Goal: Contribute content: Contribute content

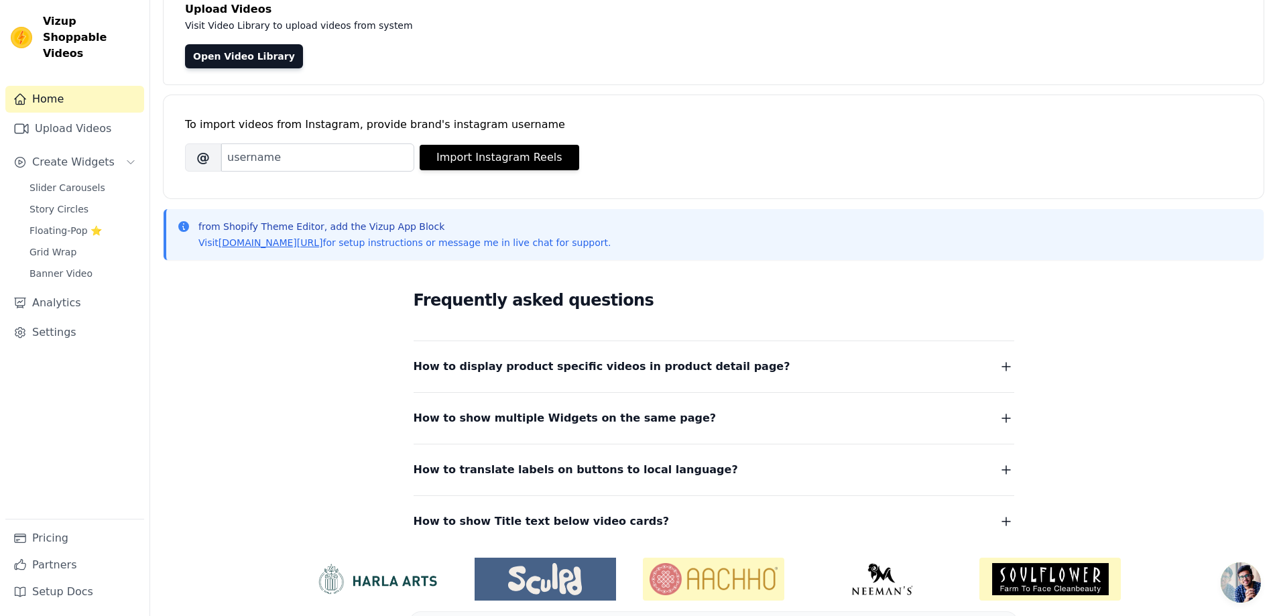
scroll to position [136, 0]
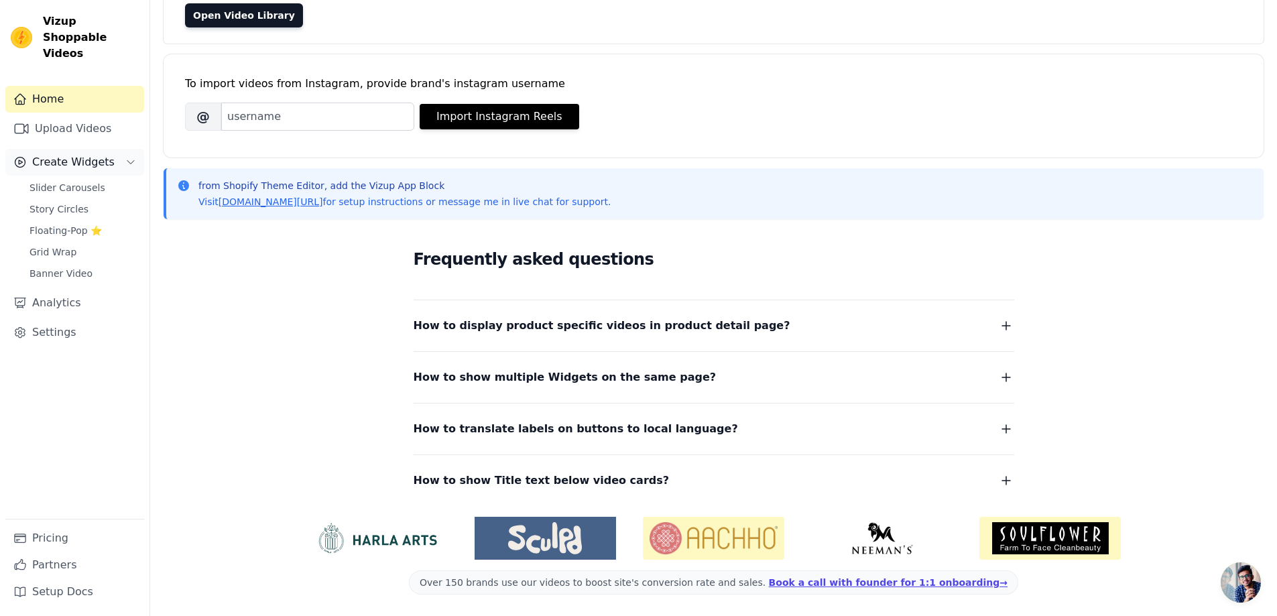
click at [123, 149] on button "Create Widgets" at bounding box center [74, 162] width 139 height 27
click at [125, 149] on button "Create Widgets" at bounding box center [74, 162] width 139 height 27
click at [124, 115] on link "Upload Videos" at bounding box center [74, 128] width 139 height 27
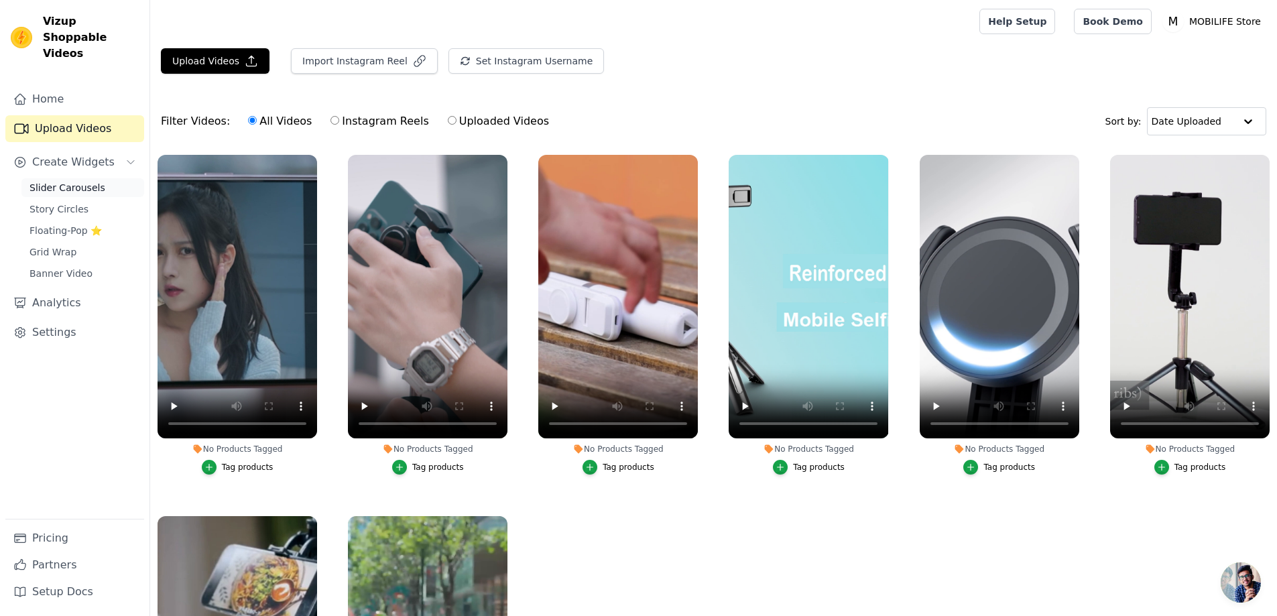
click at [87, 181] on span "Slider Carousels" at bounding box center [67, 187] width 76 height 13
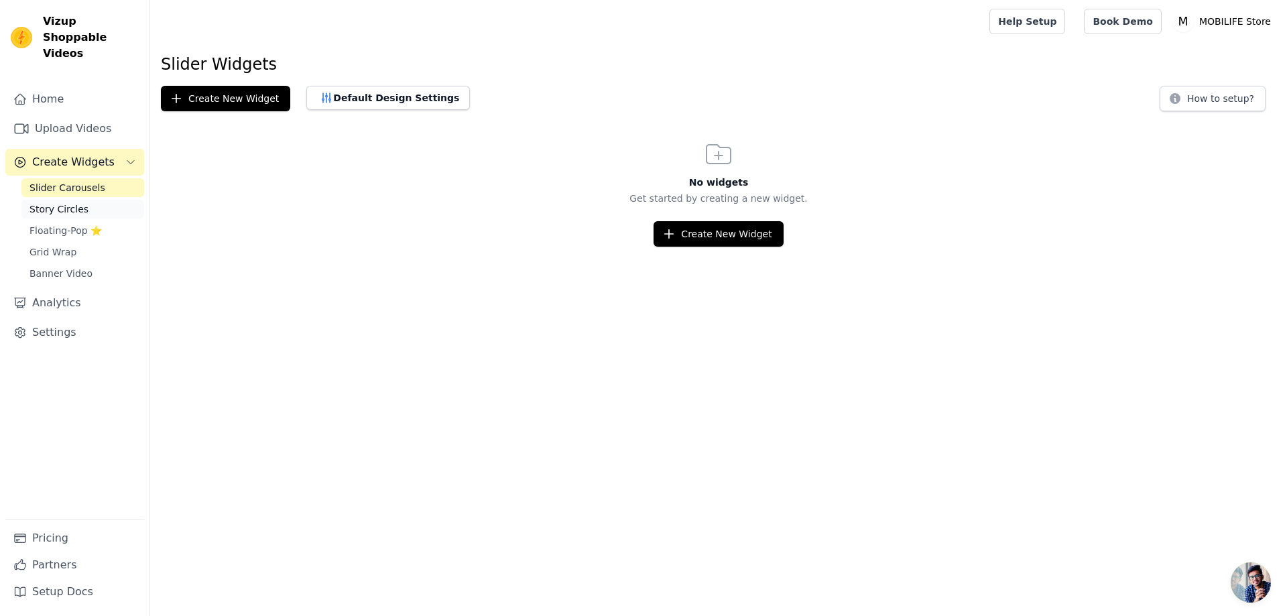
click at [82, 202] on span "Story Circles" at bounding box center [58, 208] width 59 height 13
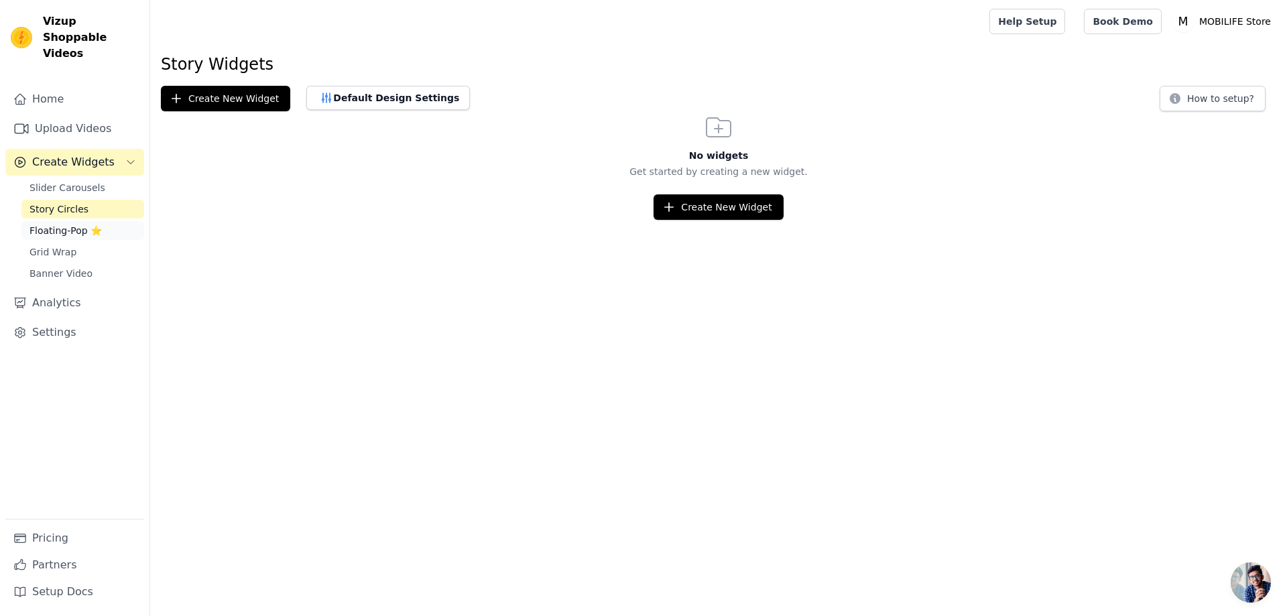
click at [72, 224] on span "Floating-Pop ⭐" at bounding box center [65, 230] width 72 height 13
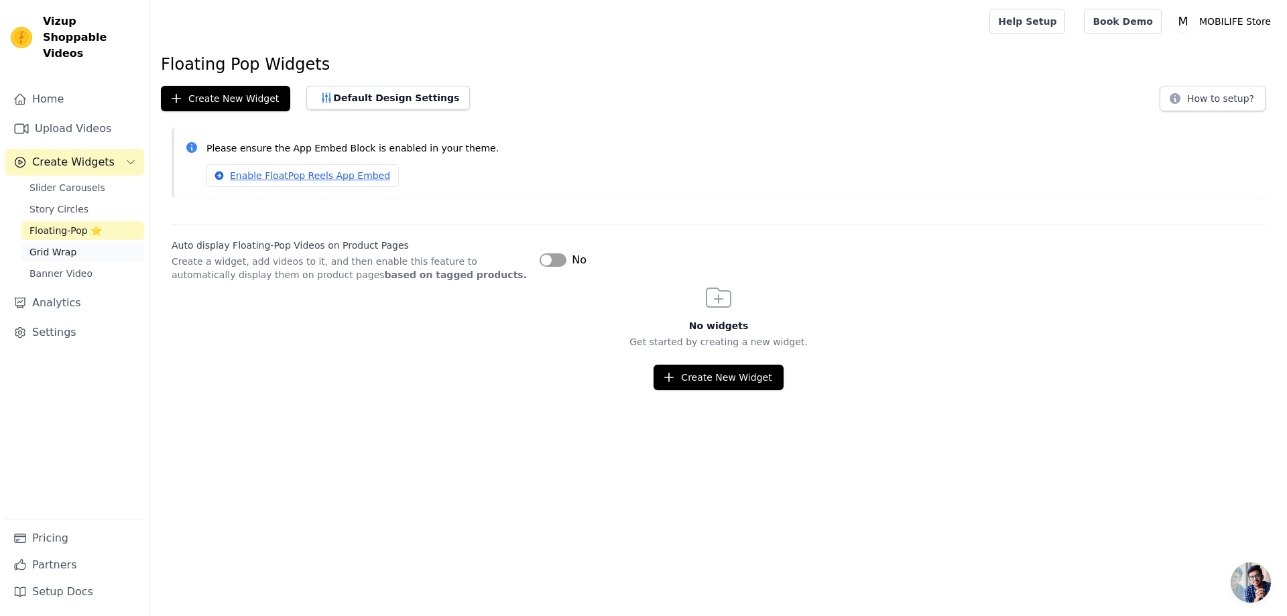
click at [72, 245] on span "Grid Wrap" at bounding box center [52, 251] width 47 height 13
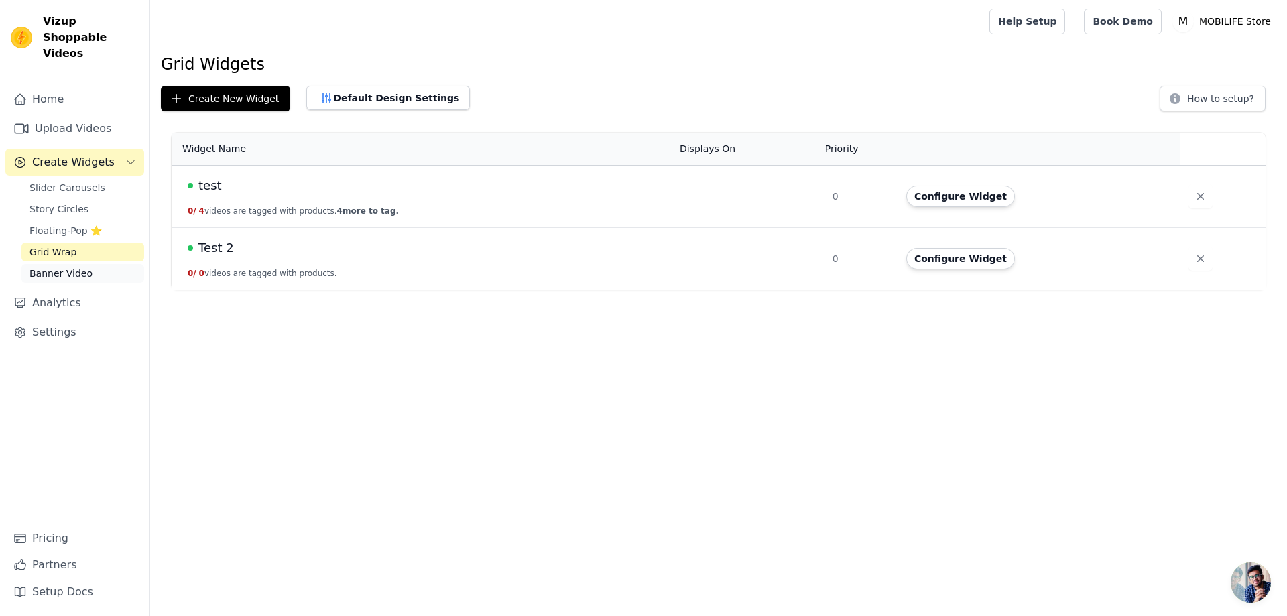
click at [69, 267] on span "Banner Video" at bounding box center [60, 273] width 63 height 13
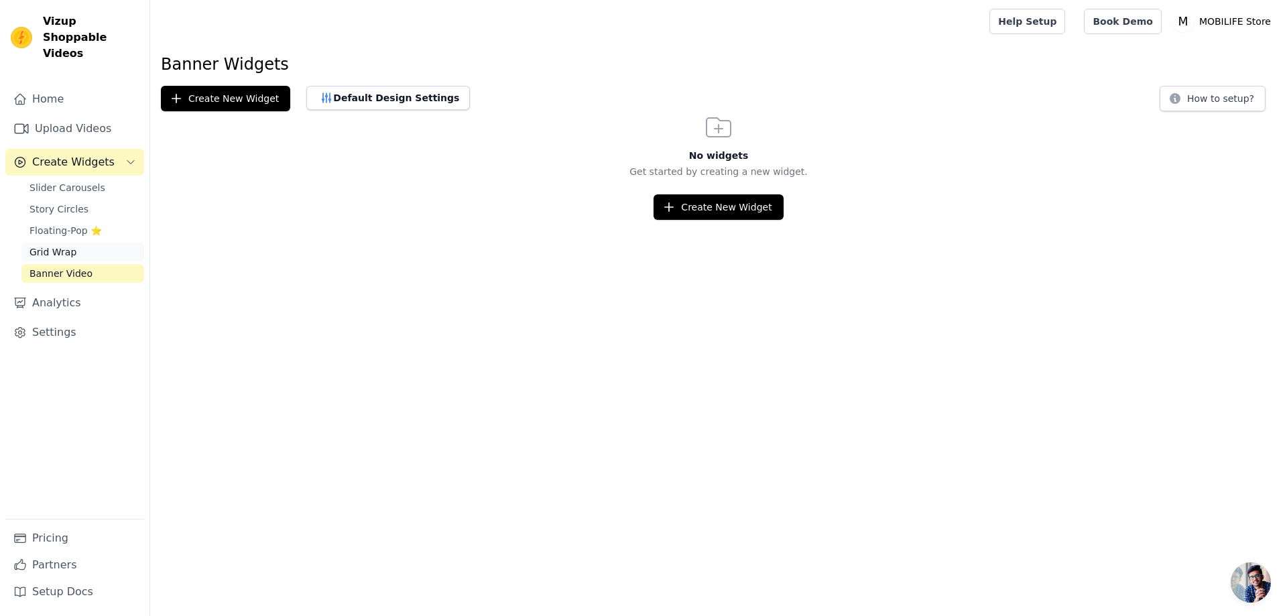
click at [66, 244] on link "Grid Wrap" at bounding box center [82, 252] width 123 height 19
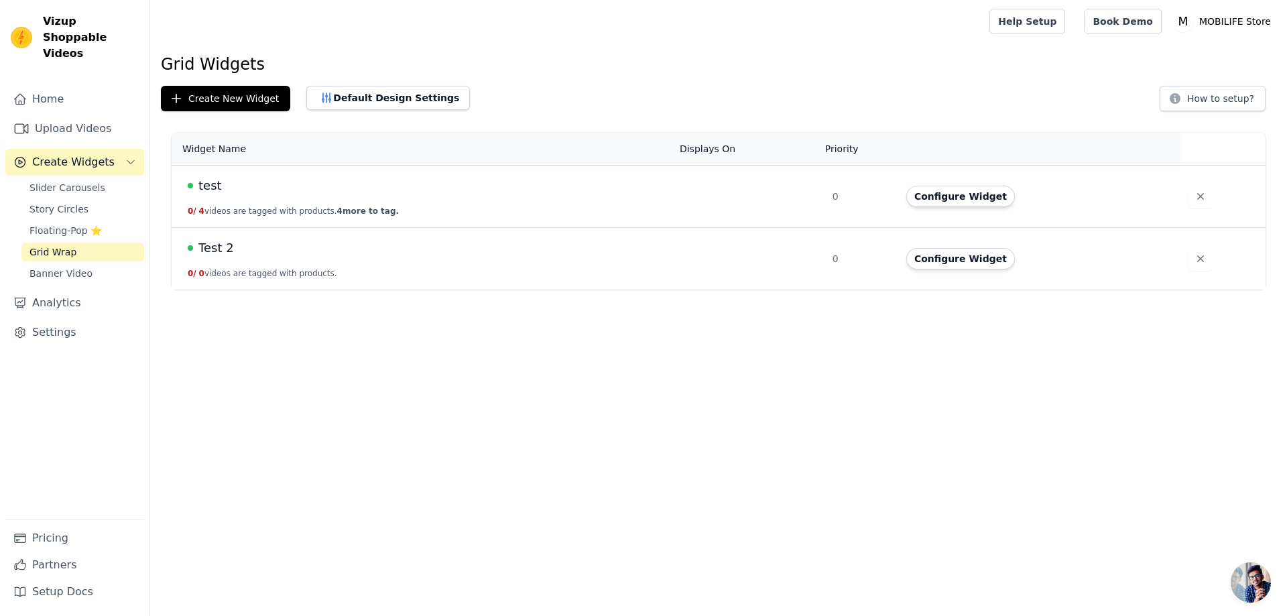
click at [210, 249] on span "Test 2" at bounding box center [216, 248] width 36 height 19
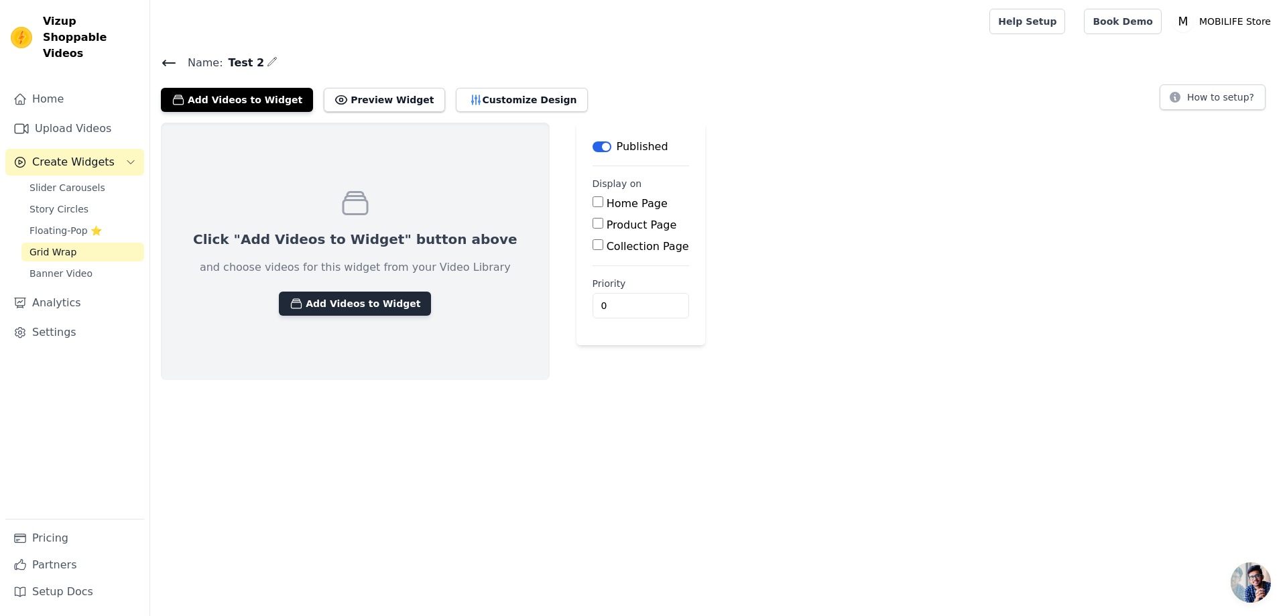
click at [364, 296] on button "Add Videos to Widget" at bounding box center [355, 304] width 152 height 24
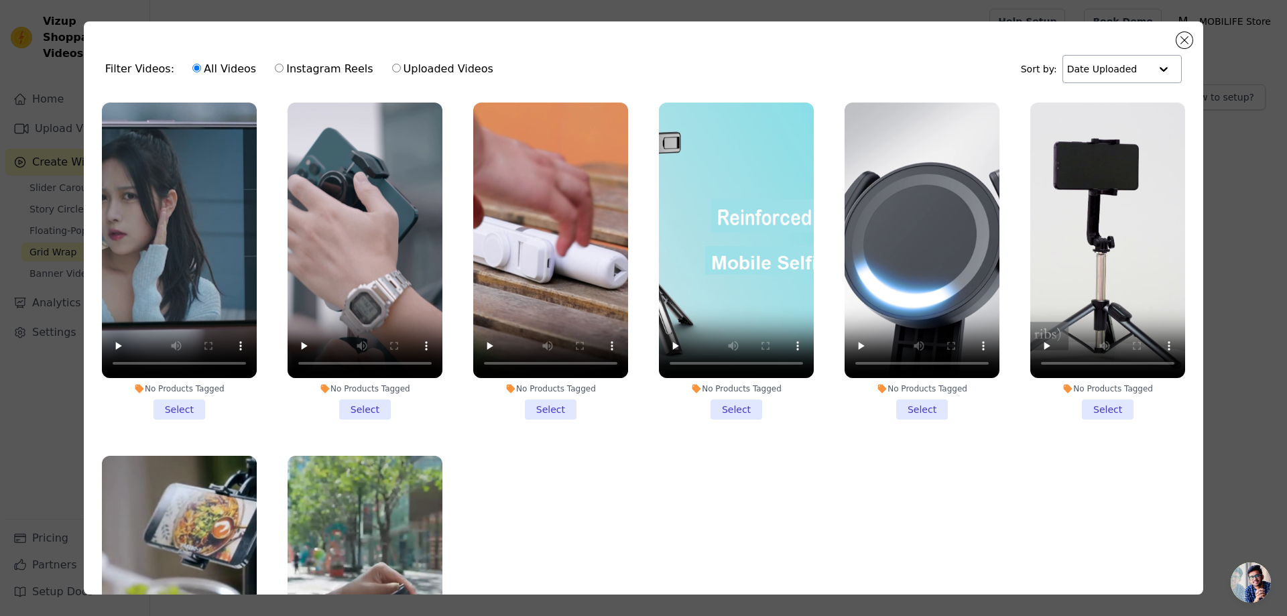
click at [1119, 69] on input "text" at bounding box center [1108, 69] width 83 height 27
click at [687, 57] on div "Filter Videos: All Videos Instagram Reels Uploaded Videos Sort by: Date Uploade…" at bounding box center [643, 69] width 1098 height 52
click at [1186, 43] on button "Close modal" at bounding box center [1184, 40] width 16 height 16
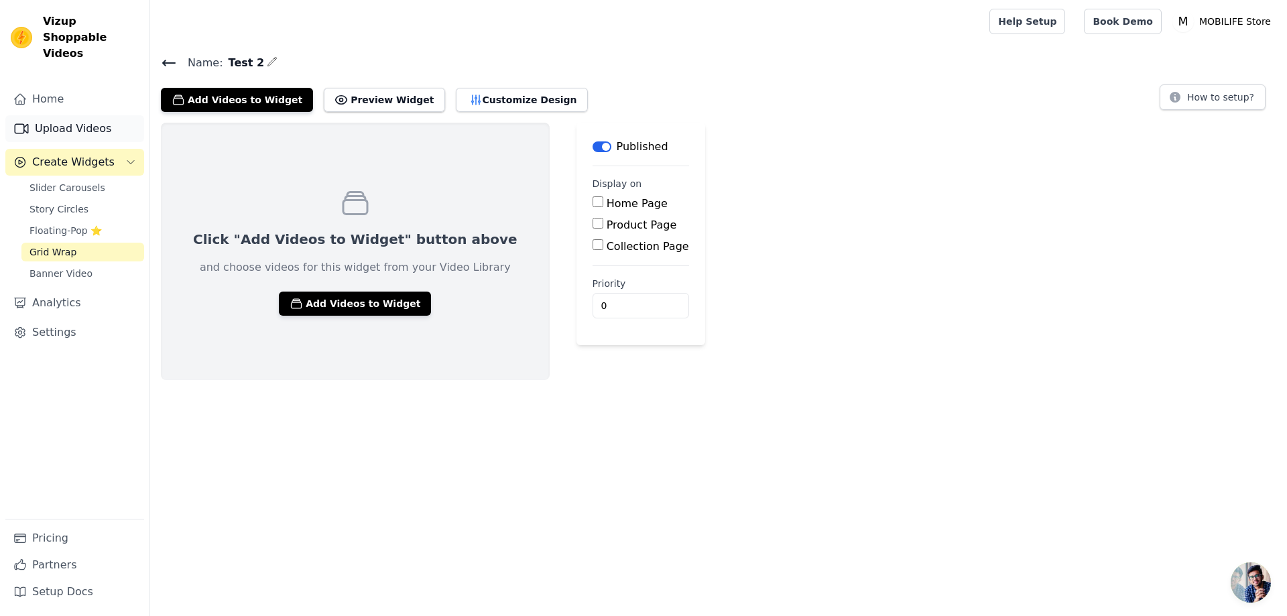
click at [76, 115] on link "Upload Videos" at bounding box center [74, 128] width 139 height 27
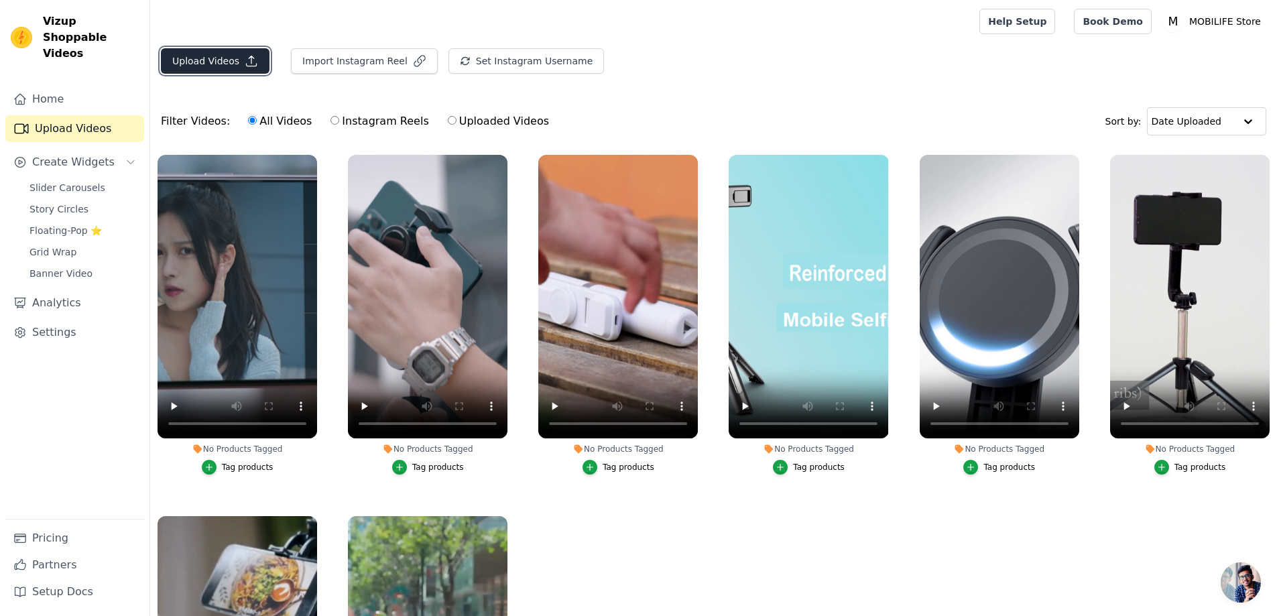
click at [229, 63] on button "Upload Videos" at bounding box center [215, 60] width 109 height 25
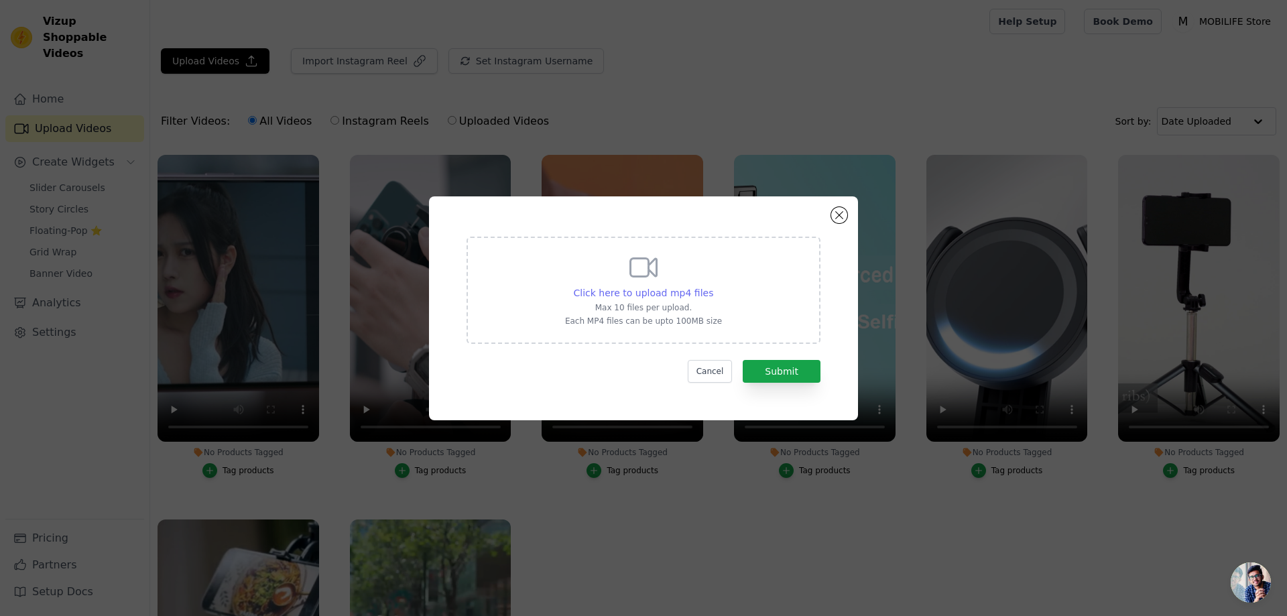
click at [645, 292] on span "Click here to upload mp4 files" at bounding box center [644, 293] width 140 height 11
click at [712, 286] on input "Click here to upload mp4 files Max 10 files per upload. Each MP4 files can be u…" at bounding box center [712, 285] width 1 height 1
type input "C:\fakepath\Shorts Video L16.mp4"
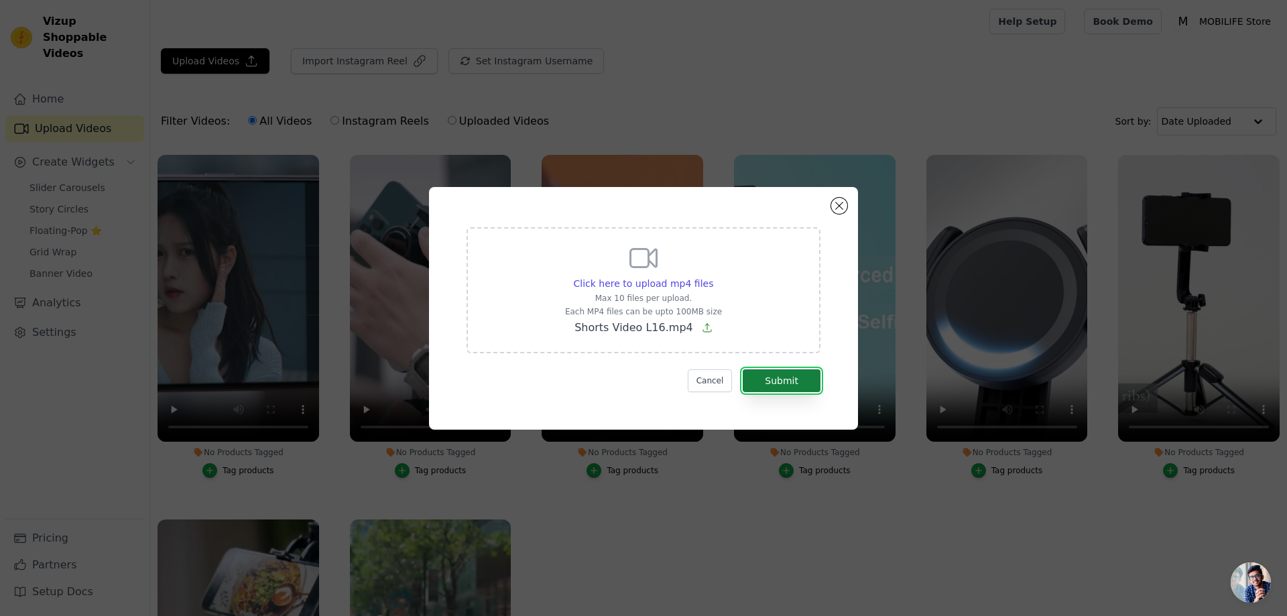
click at [785, 383] on button "Submit" at bounding box center [782, 380] width 78 height 23
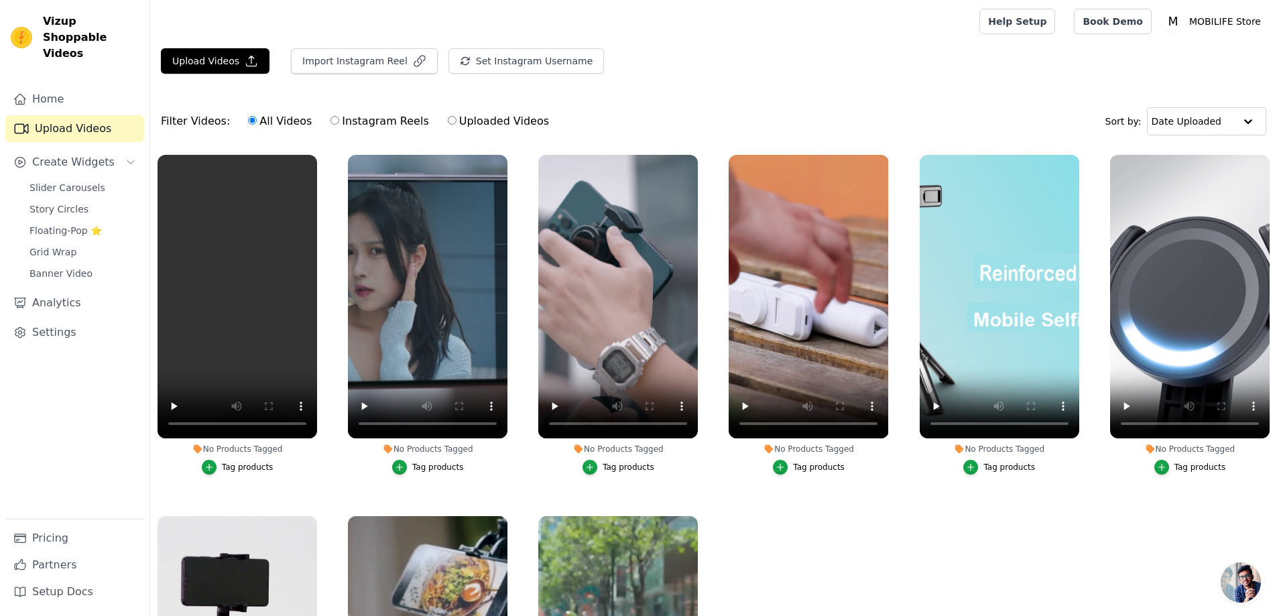
click at [637, 105] on div "Filter Videos: All Videos Instagram Reels Uploaded Videos Sort by: Date Uploaded" at bounding box center [713, 121] width 1127 height 52
click at [690, 153] on icon "button" at bounding box center [695, 158] width 10 height 10
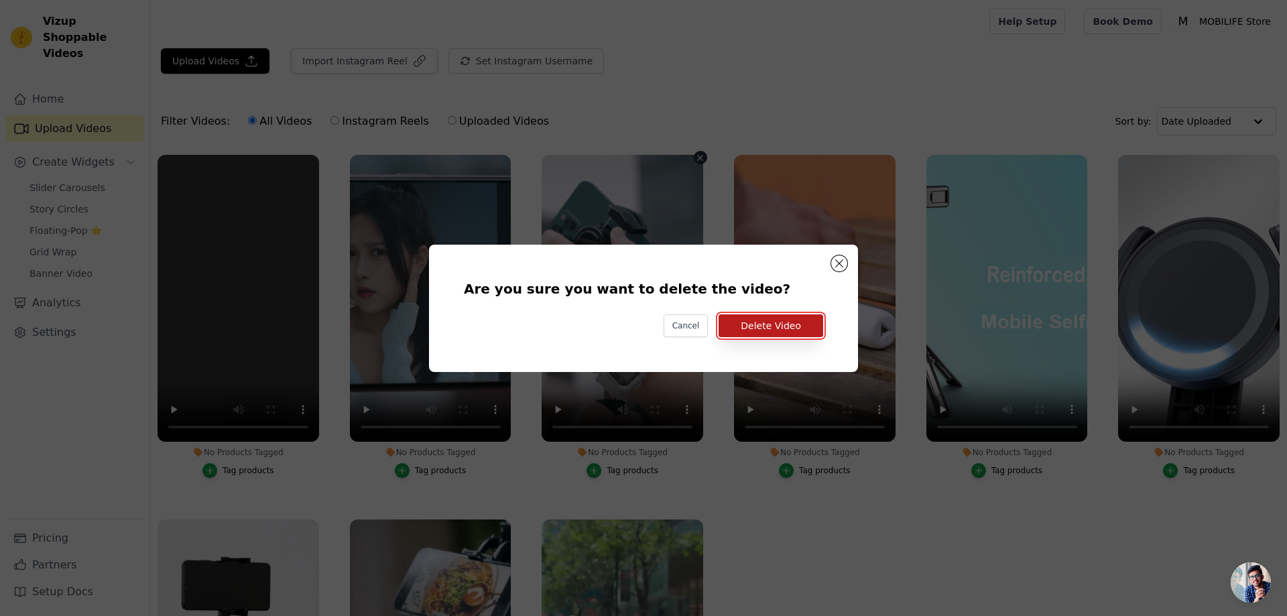
click at [767, 330] on button "Delete Video" at bounding box center [770, 325] width 105 height 23
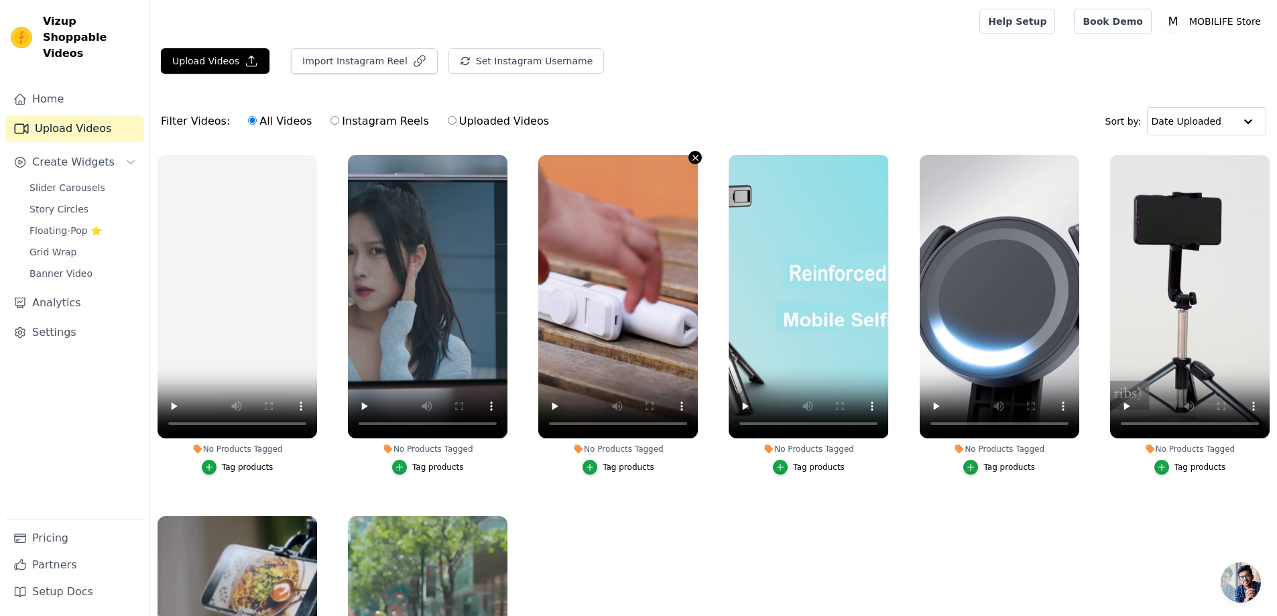
click at [693, 157] on icon "button" at bounding box center [695, 157] width 5 height 5
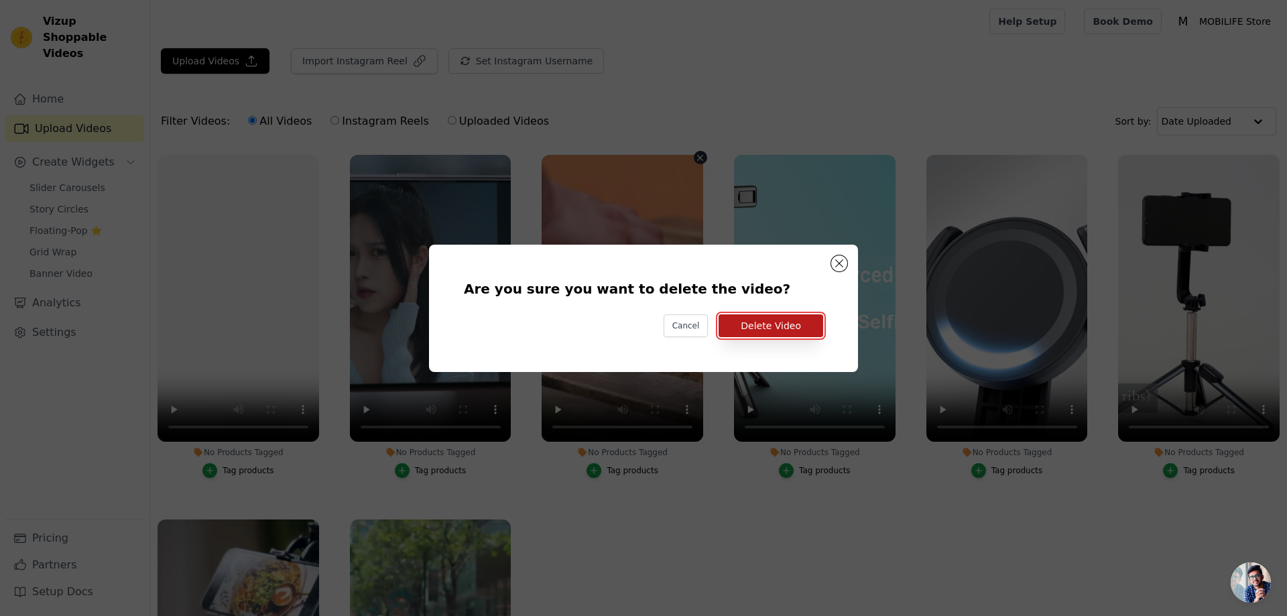
click at [785, 332] on button "Delete Video" at bounding box center [770, 325] width 105 height 23
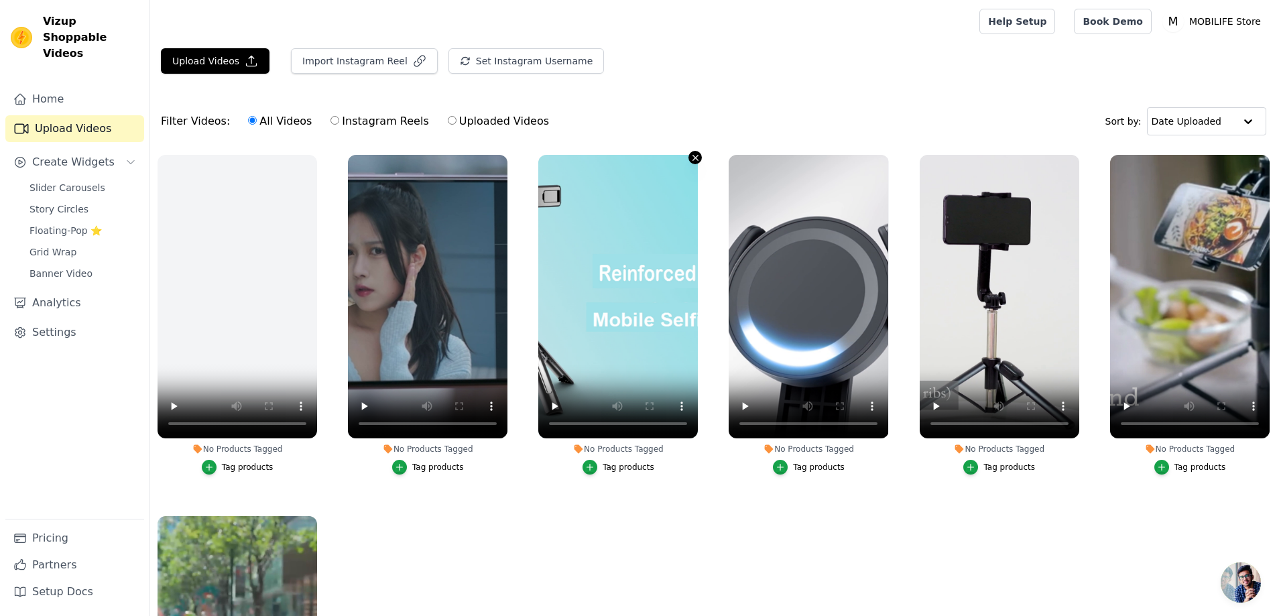
click at [693, 157] on icon "button" at bounding box center [695, 157] width 5 height 5
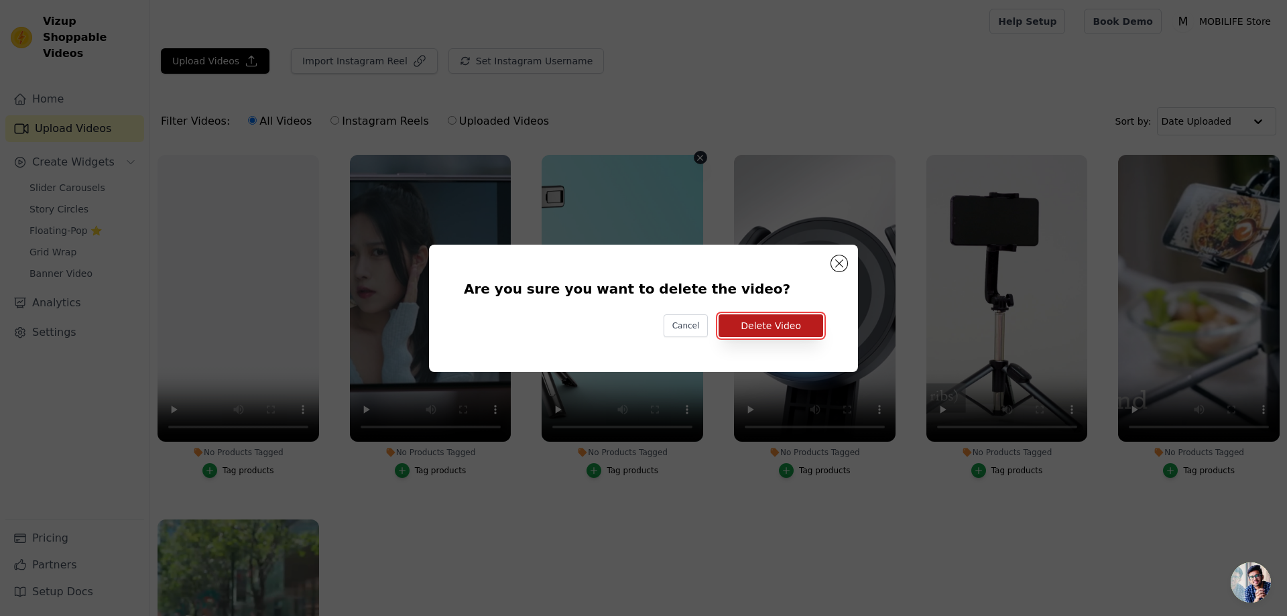
click at [744, 331] on button "Delete Video" at bounding box center [770, 325] width 105 height 23
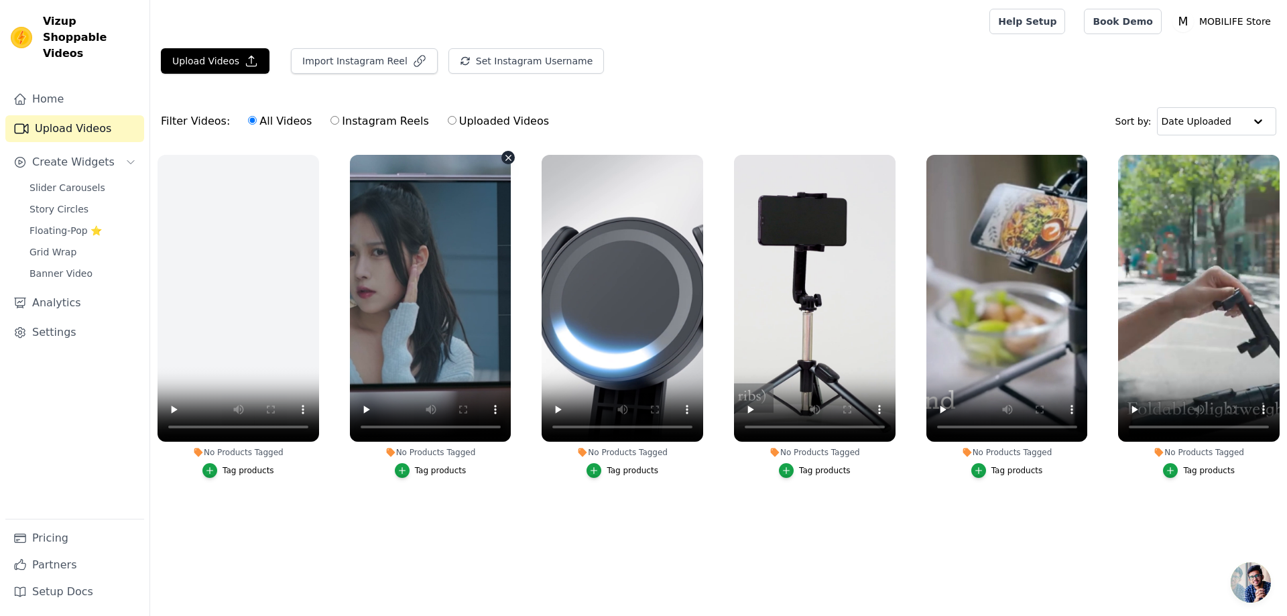
click at [505, 160] on icon "button" at bounding box center [508, 158] width 10 height 10
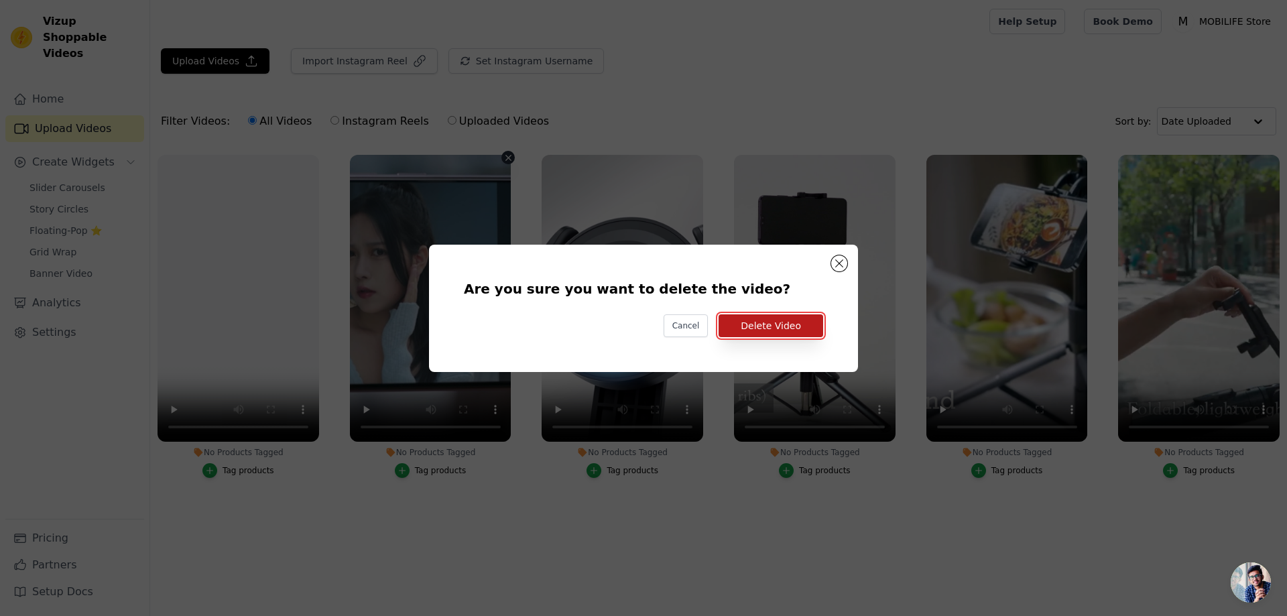
click at [777, 324] on button "Delete Video" at bounding box center [770, 325] width 105 height 23
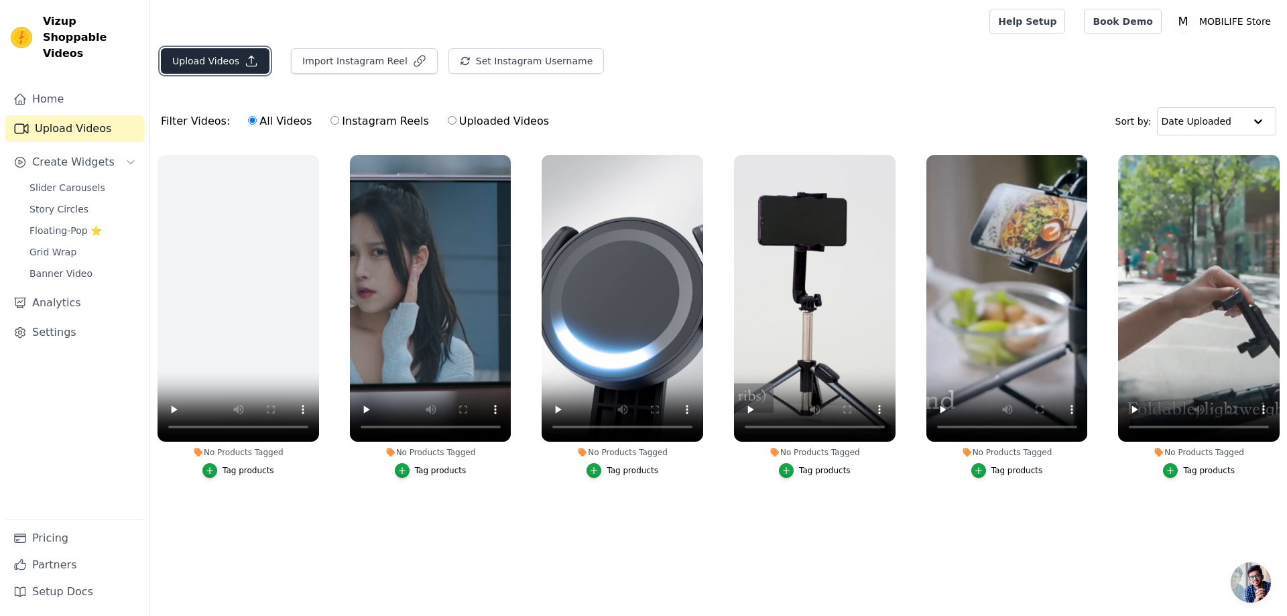
click at [200, 62] on button "Upload Videos" at bounding box center [215, 60] width 109 height 25
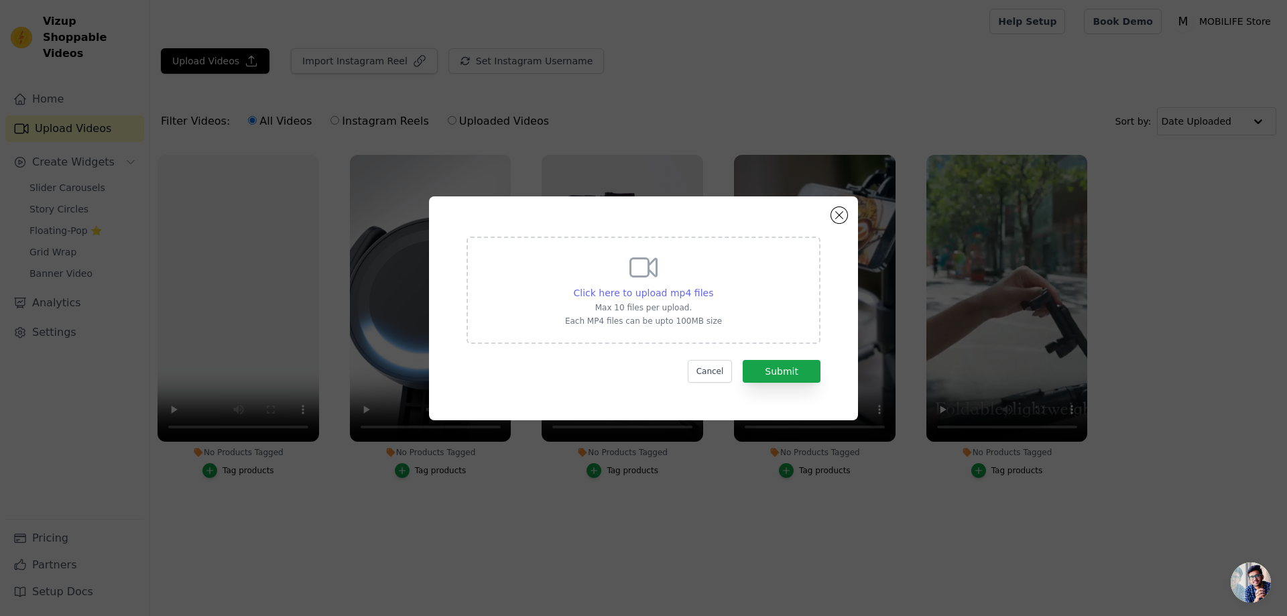
click at [635, 295] on span "Click here to upload mp4 files" at bounding box center [644, 293] width 140 height 11
click at [712, 286] on input "Click here to upload mp4 files Max 10 files per upload. Each MP4 files can be u…" at bounding box center [712, 285] width 1 height 1
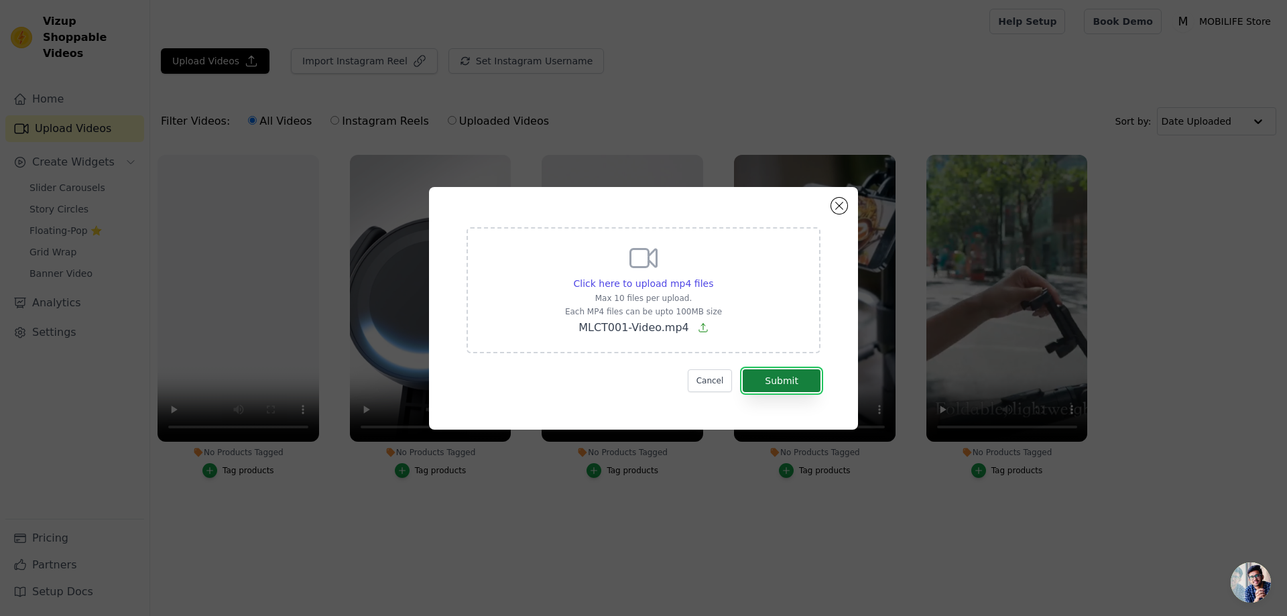
click at [791, 371] on button "Submit" at bounding box center [782, 380] width 78 height 23
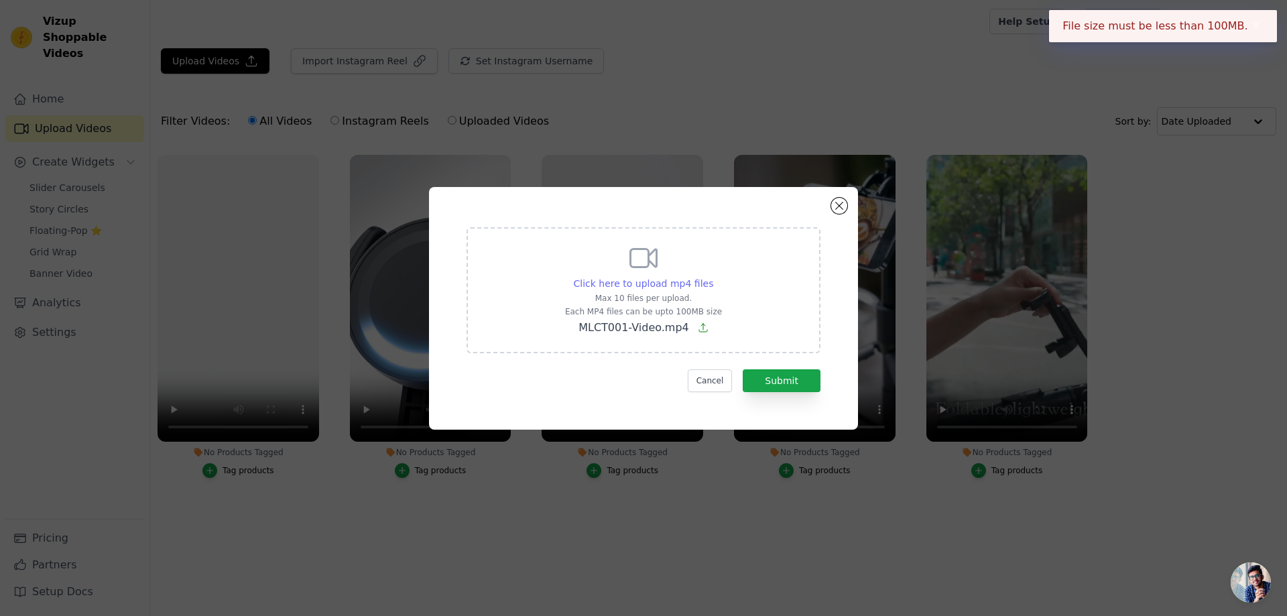
click at [649, 282] on span "Click here to upload mp4 files" at bounding box center [644, 283] width 140 height 11
click at [712, 277] on input "Click here to upload mp4 files Max 10 files per upload. Each MP4 files can be u…" at bounding box center [712, 276] width 1 height 1
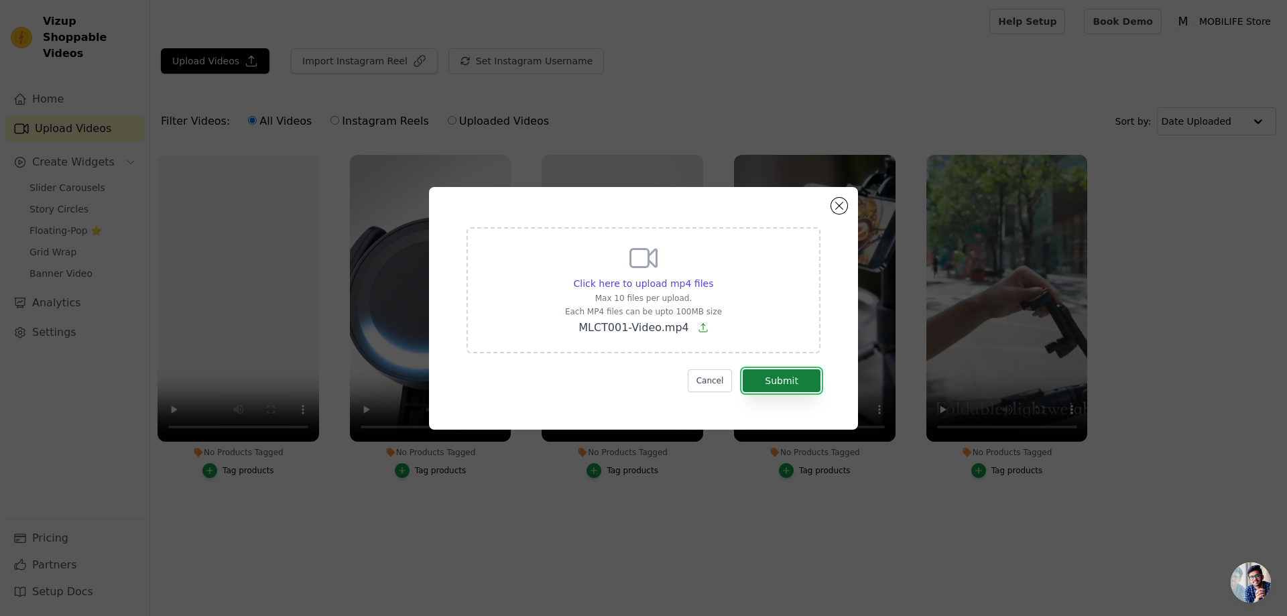
click at [777, 385] on button "Submit" at bounding box center [782, 380] width 78 height 23
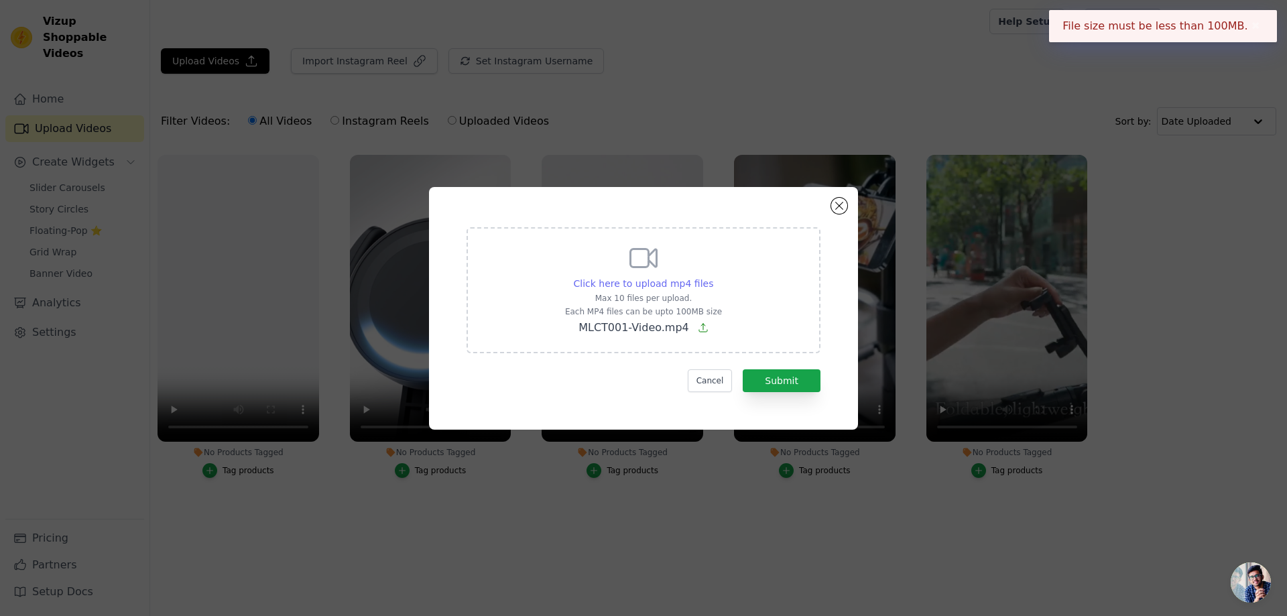
click at [674, 284] on span "Click here to upload mp4 files" at bounding box center [644, 283] width 140 height 11
click at [712, 277] on input "Click here to upload mp4 files Max 10 files per upload. Each MP4 files can be u…" at bounding box center [712, 276] width 1 height 1
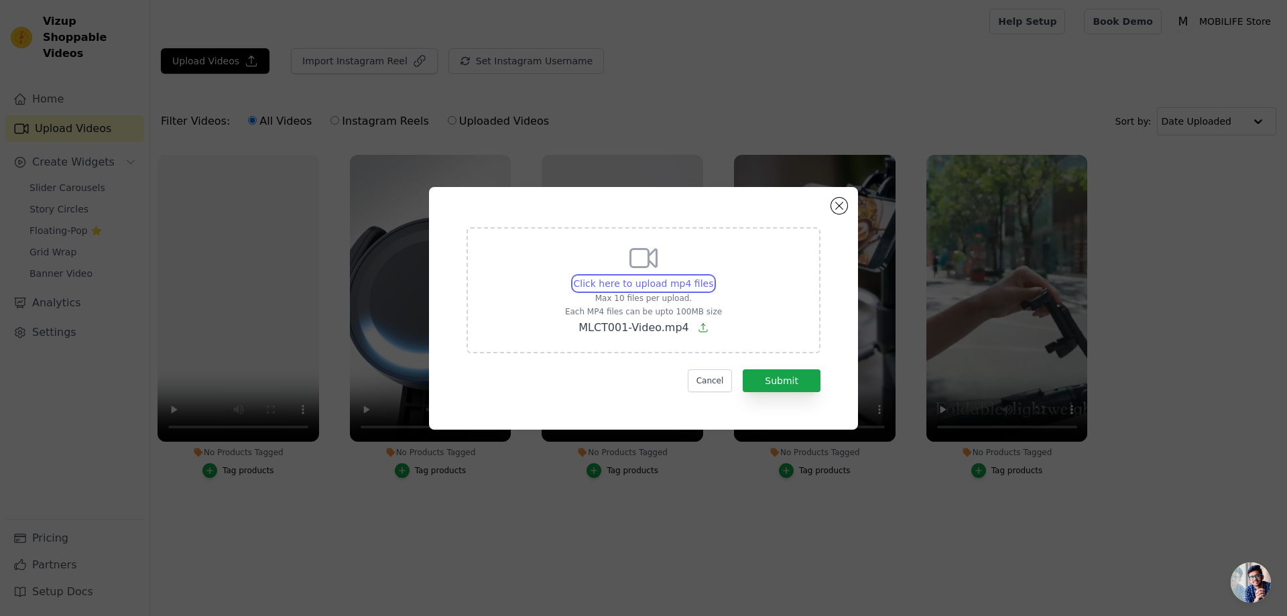
type input "C:\fakepath\MLCT001 for Gopro.mp4"
click at [778, 391] on button "Submit" at bounding box center [782, 380] width 78 height 23
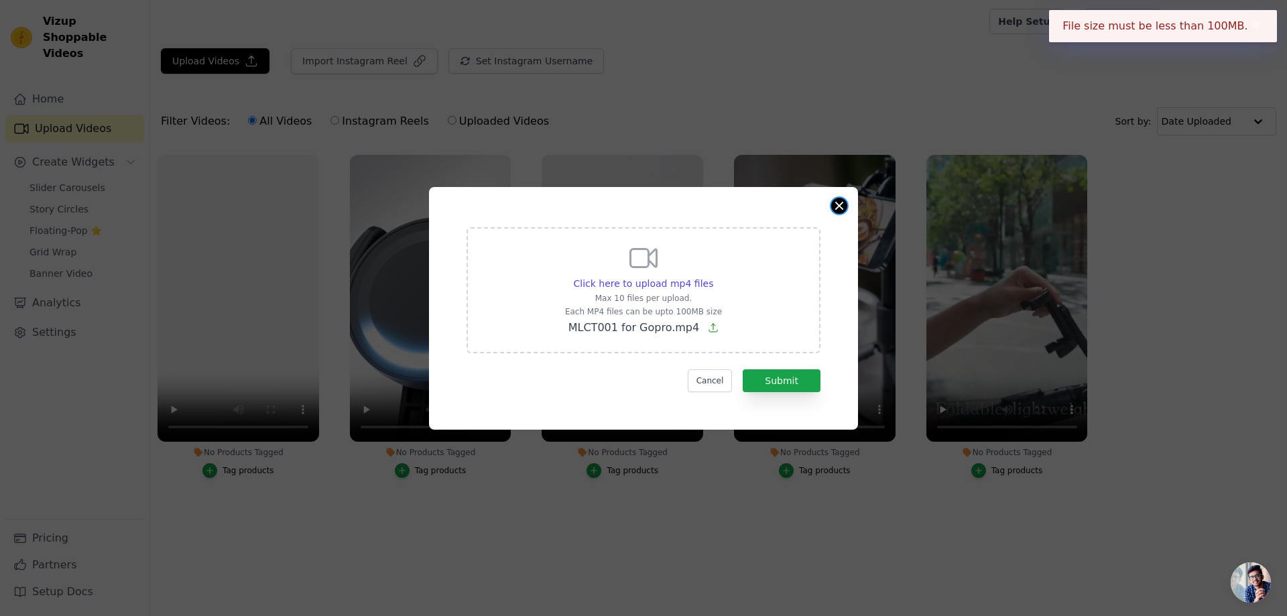
click at [841, 208] on button "Close modal" at bounding box center [839, 206] width 16 height 16
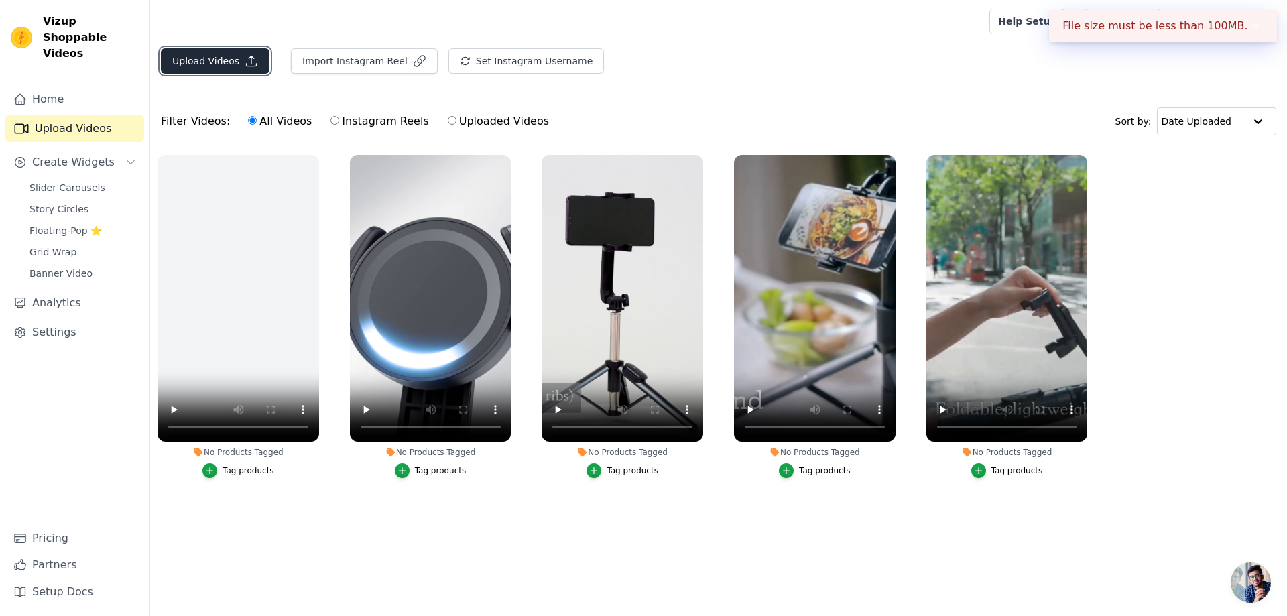
click at [211, 68] on button "Upload Videos" at bounding box center [215, 60] width 109 height 25
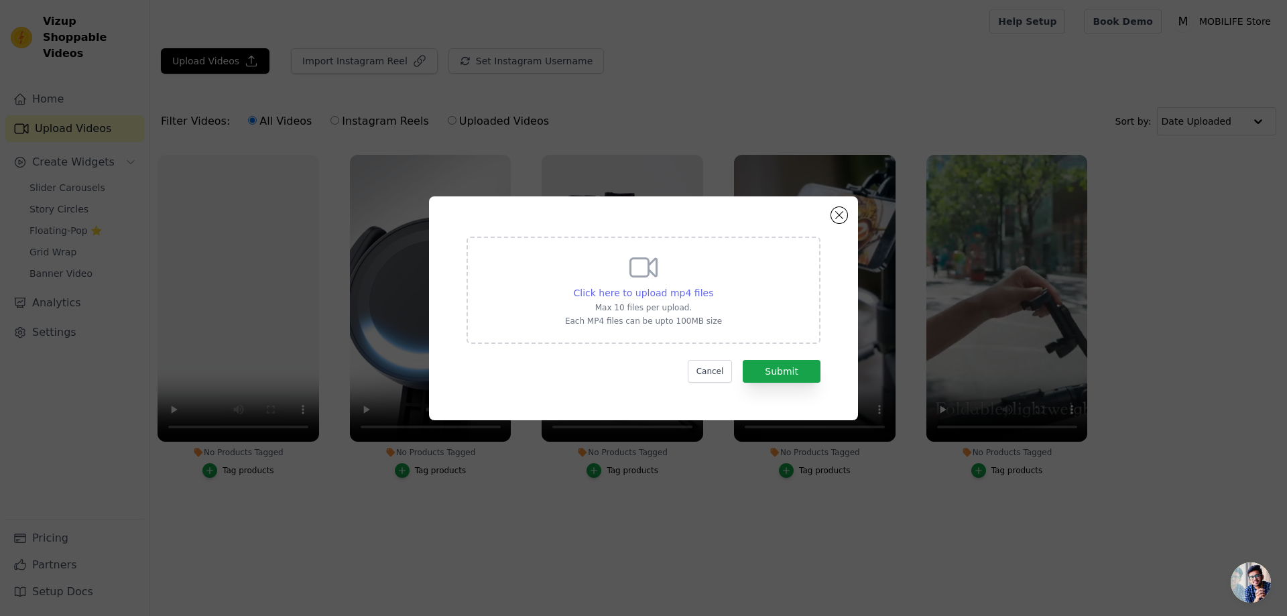
click at [649, 296] on span "Click here to upload mp4 files" at bounding box center [644, 293] width 140 height 11
click at [712, 286] on input "Click here to upload mp4 files Max 10 files per upload. Each MP4 files can be u…" at bounding box center [712, 285] width 1 height 1
type input "C:\fakepath\Video Light-Video.mp4"
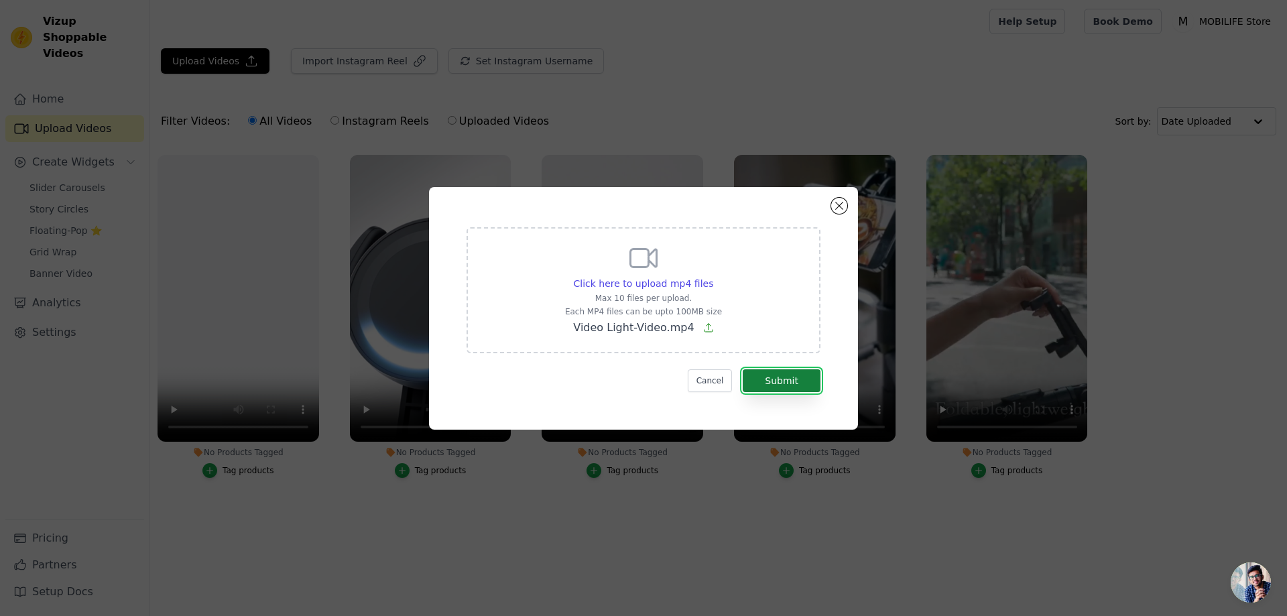
click at [784, 374] on button "Submit" at bounding box center [782, 380] width 78 height 23
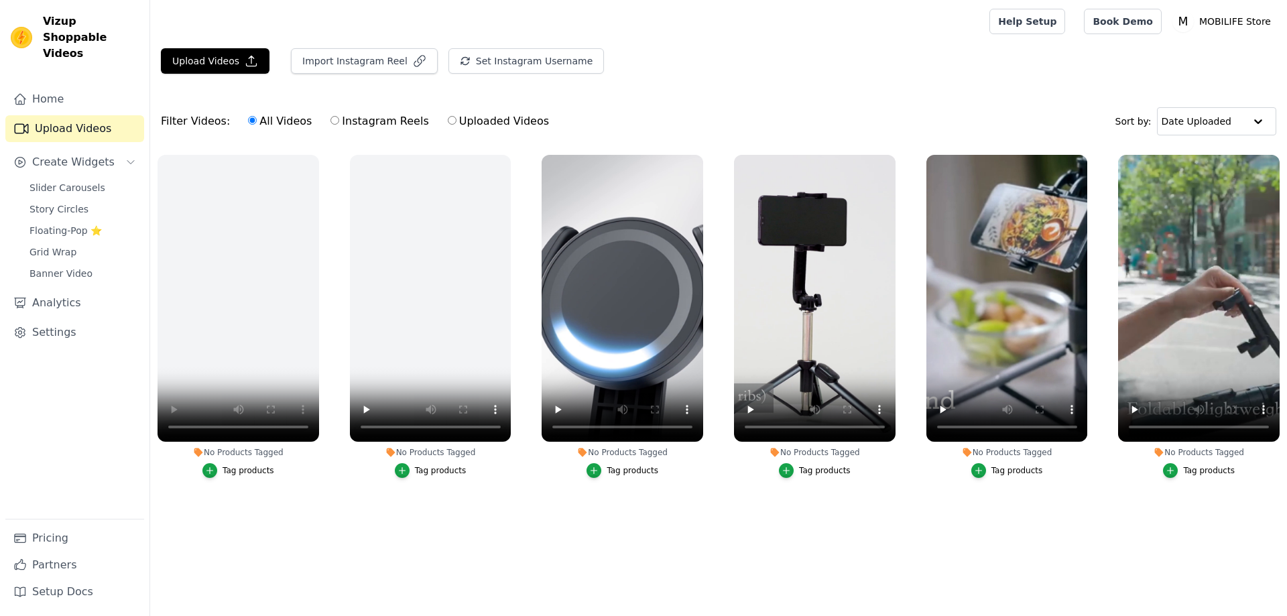
click at [446, 532] on ul "No Products Tagged Tag products No Products Tagged Tag products No Products Tag…" at bounding box center [718, 340] width 1137 height 386
click at [210, 66] on button "Upload Videos" at bounding box center [215, 60] width 109 height 25
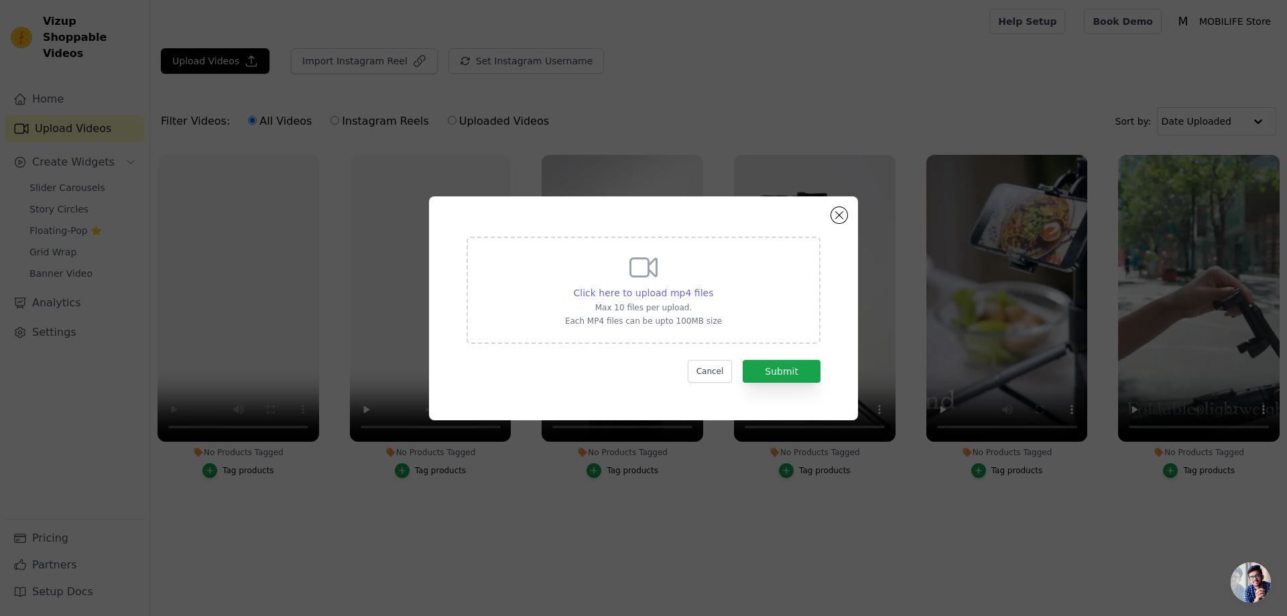
click at [654, 296] on span "Click here to upload mp4 files" at bounding box center [644, 293] width 140 height 11
click at [712, 286] on input "Click here to upload mp4 files Max 10 files per upload. Each MP4 files can be u…" at bounding box center [712, 285] width 1 height 1
type input "C:\fakepath\HTL006-Video Ads.mp4"
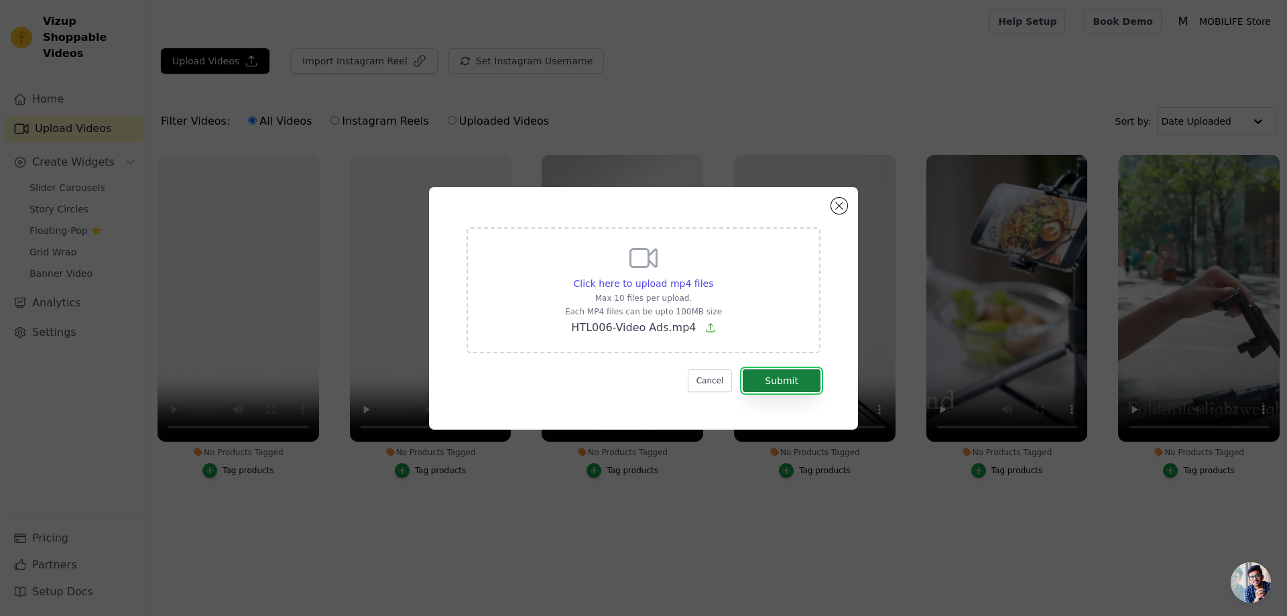
click at [800, 381] on button "Submit" at bounding box center [782, 380] width 78 height 23
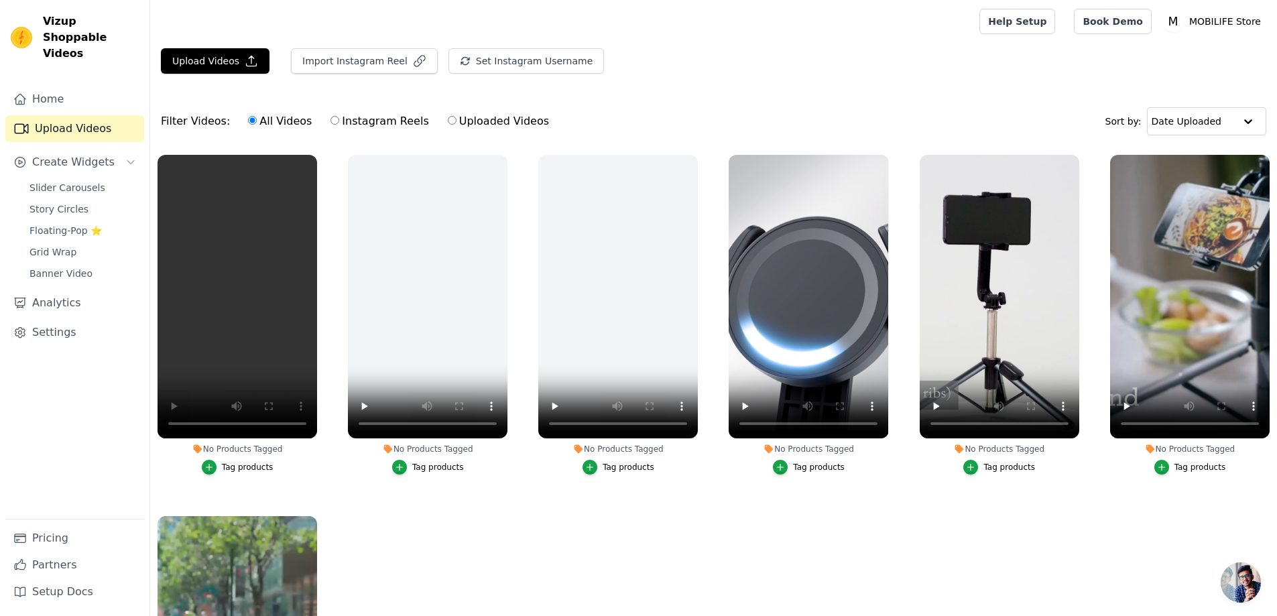
click at [574, 460] on div "Tag products" at bounding box center [618, 467] width 160 height 15
click at [202, 70] on button "Upload Videos" at bounding box center [215, 60] width 109 height 25
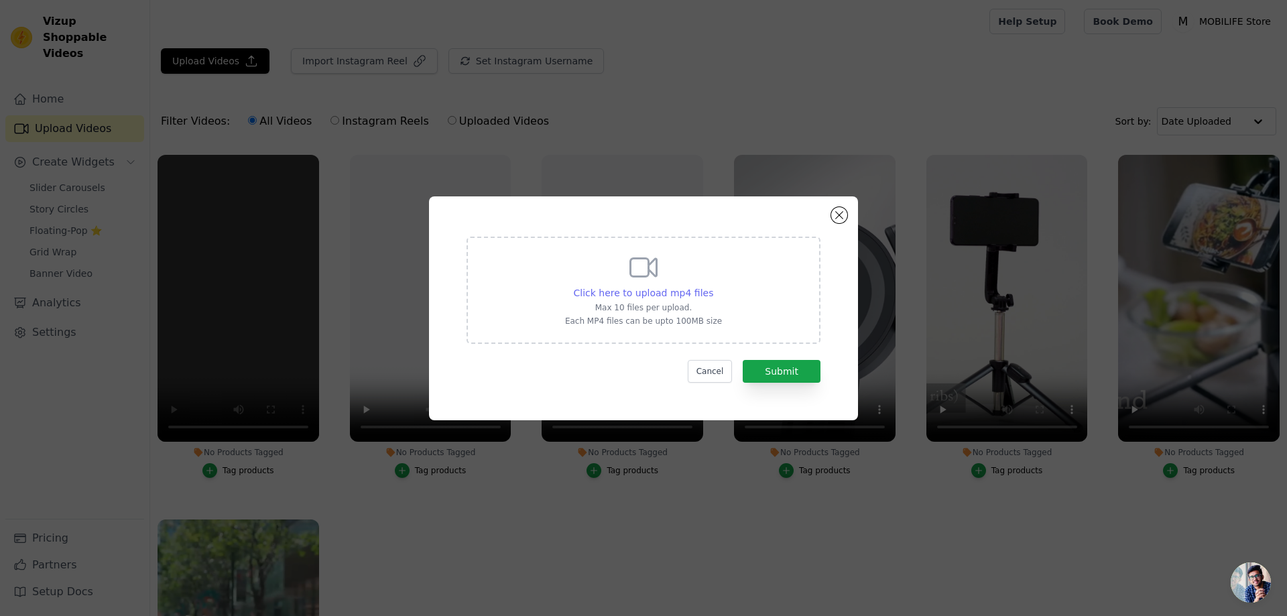
click at [630, 293] on span "Click here to upload mp4 files" at bounding box center [644, 293] width 140 height 11
click at [712, 286] on input "Click here to upload mp4 files Max 10 files per upload. Each MP4 files can be u…" at bounding box center [712, 285] width 1 height 1
type input "C:\fakepath\MLCT001-01.mp4"
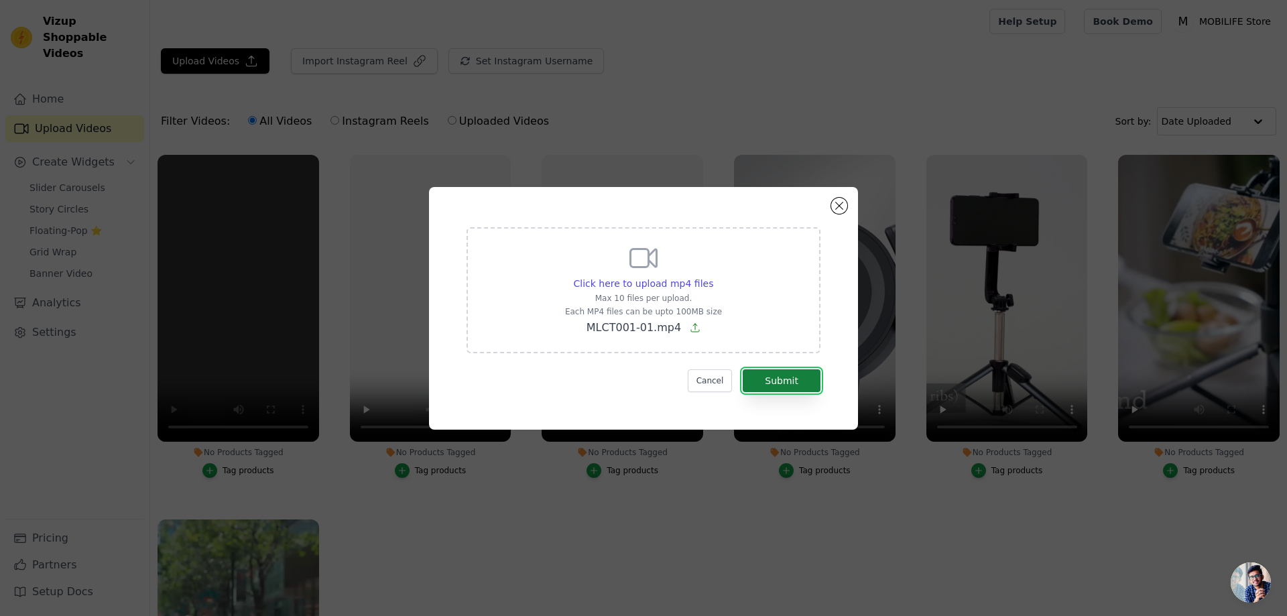
click at [783, 382] on button "Submit" at bounding box center [782, 380] width 78 height 23
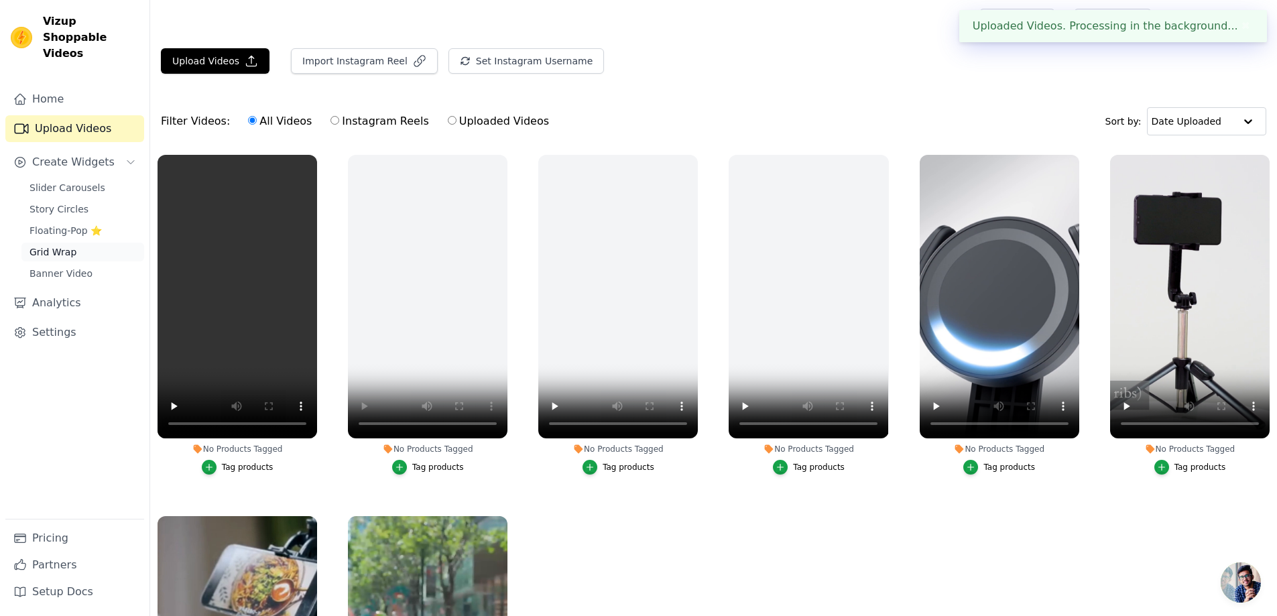
click at [99, 243] on link "Grid Wrap" at bounding box center [82, 252] width 123 height 19
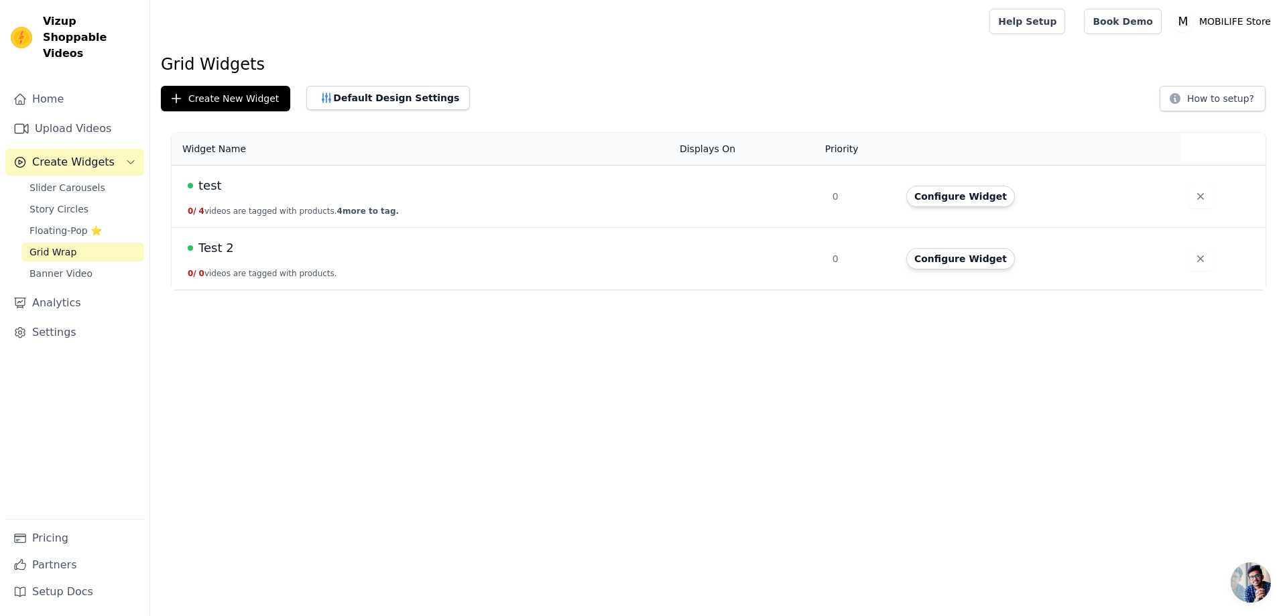
click at [220, 249] on span "Test 2" at bounding box center [216, 248] width 36 height 19
click at [218, 247] on span "Test 2" at bounding box center [216, 248] width 36 height 19
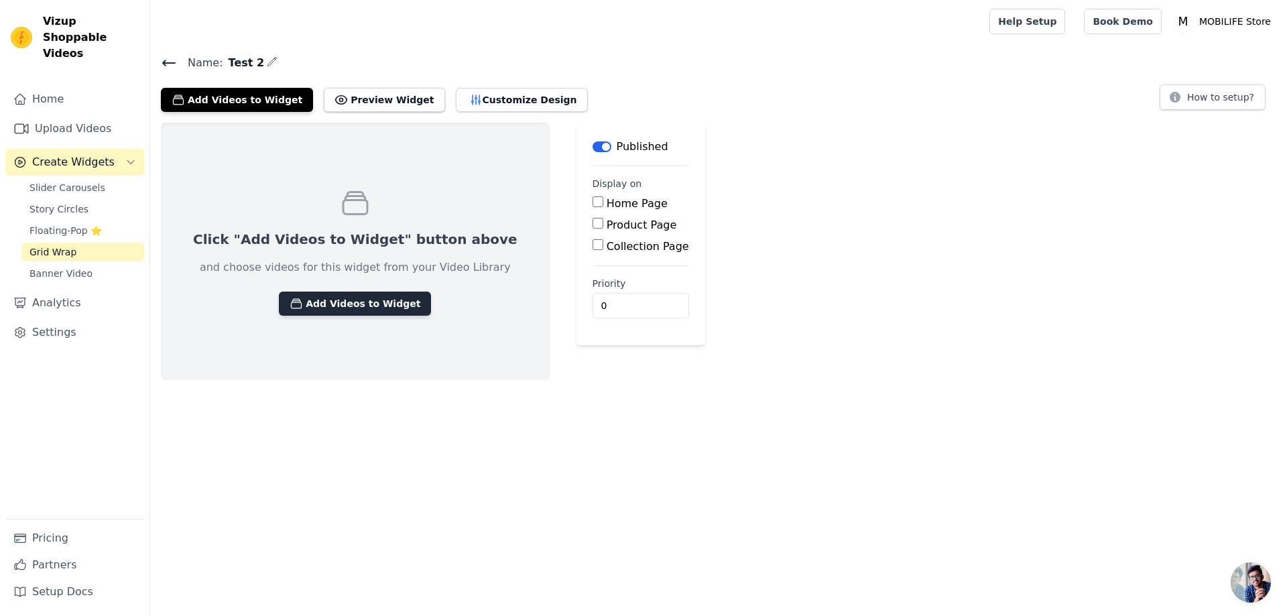
click at [365, 306] on button "Add Videos to Widget" at bounding box center [355, 304] width 152 height 24
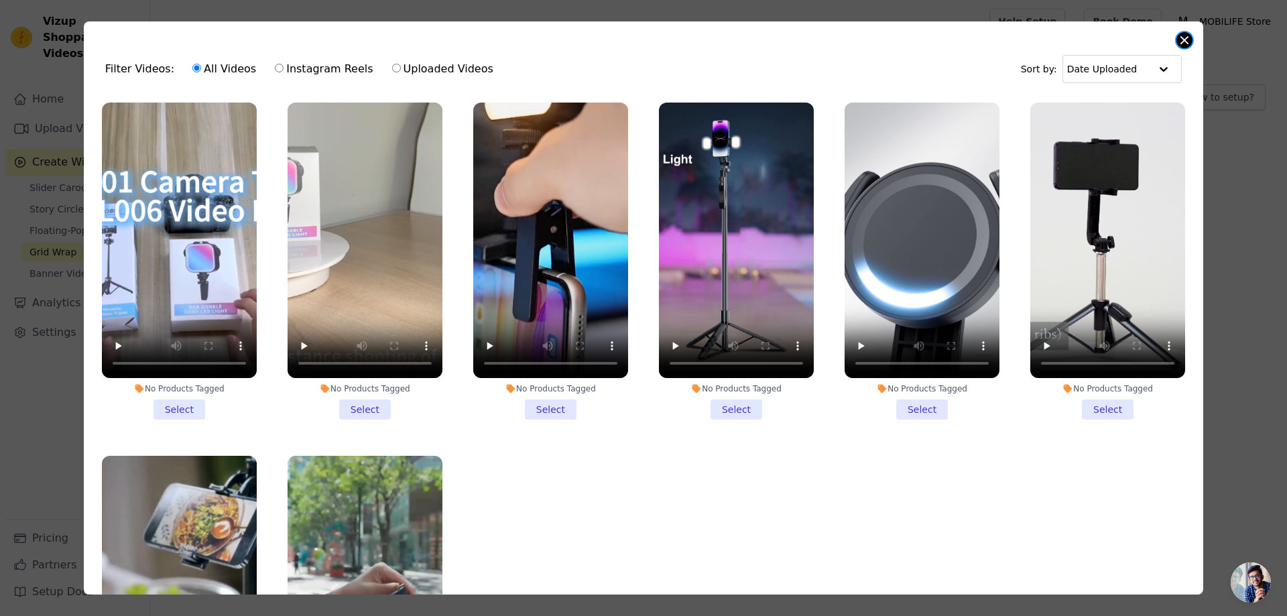
click at [1192, 42] on button "Close modal" at bounding box center [1184, 40] width 16 height 16
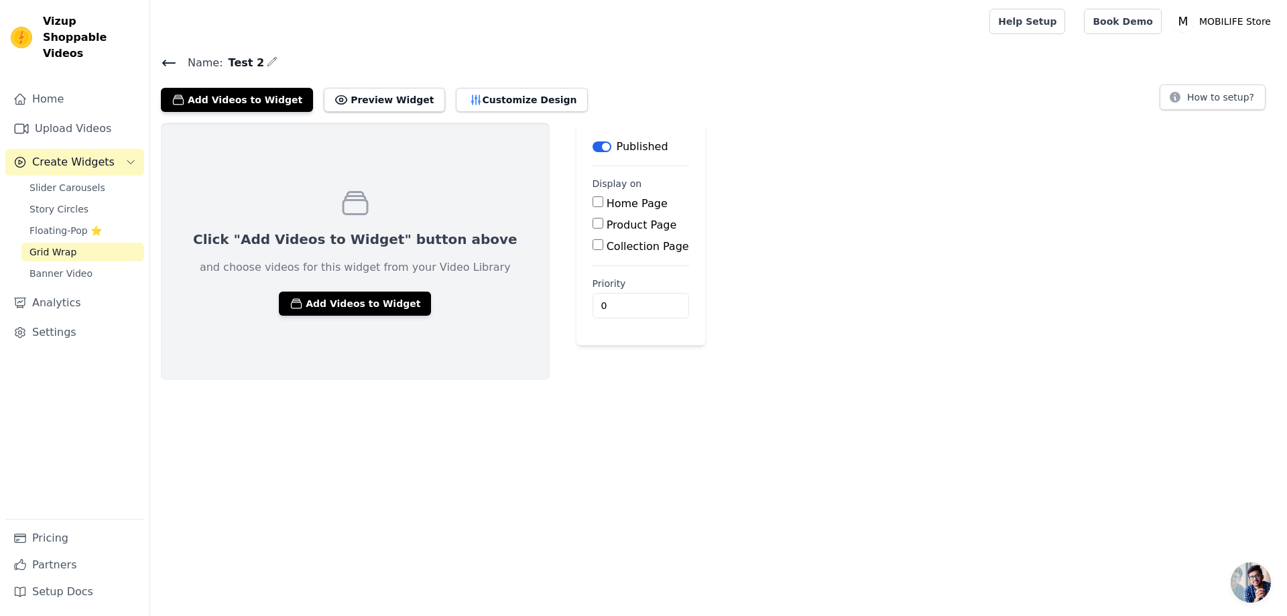
click at [172, 64] on icon at bounding box center [169, 63] width 16 height 16
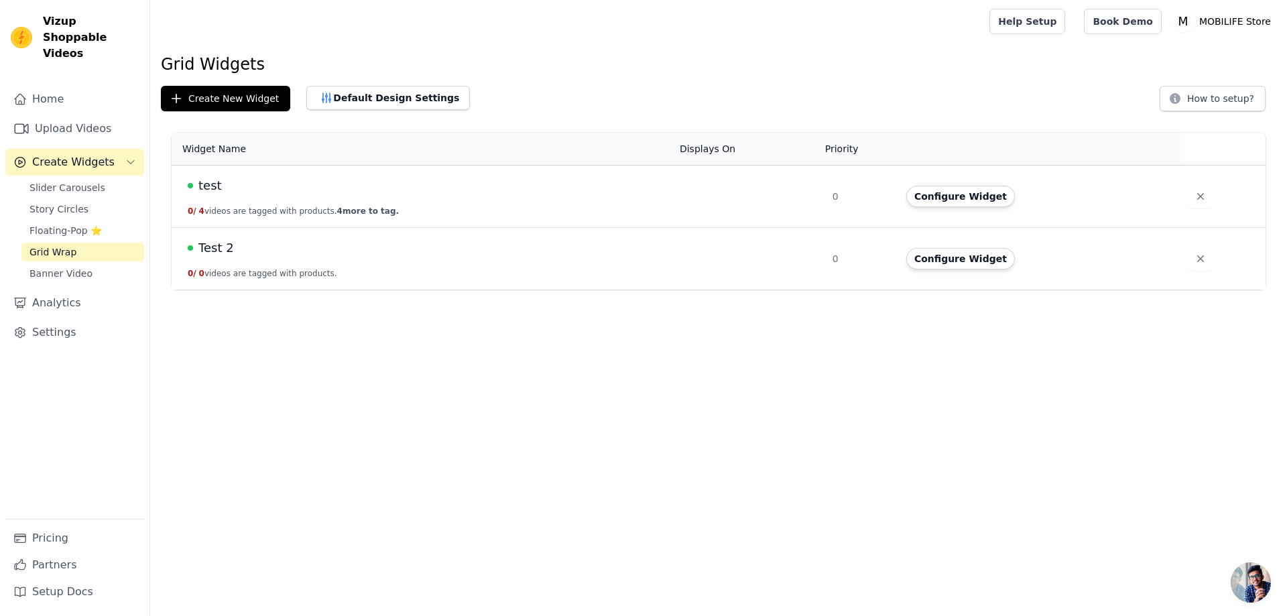
click at [209, 184] on span "test" at bounding box center [209, 185] width 23 height 19
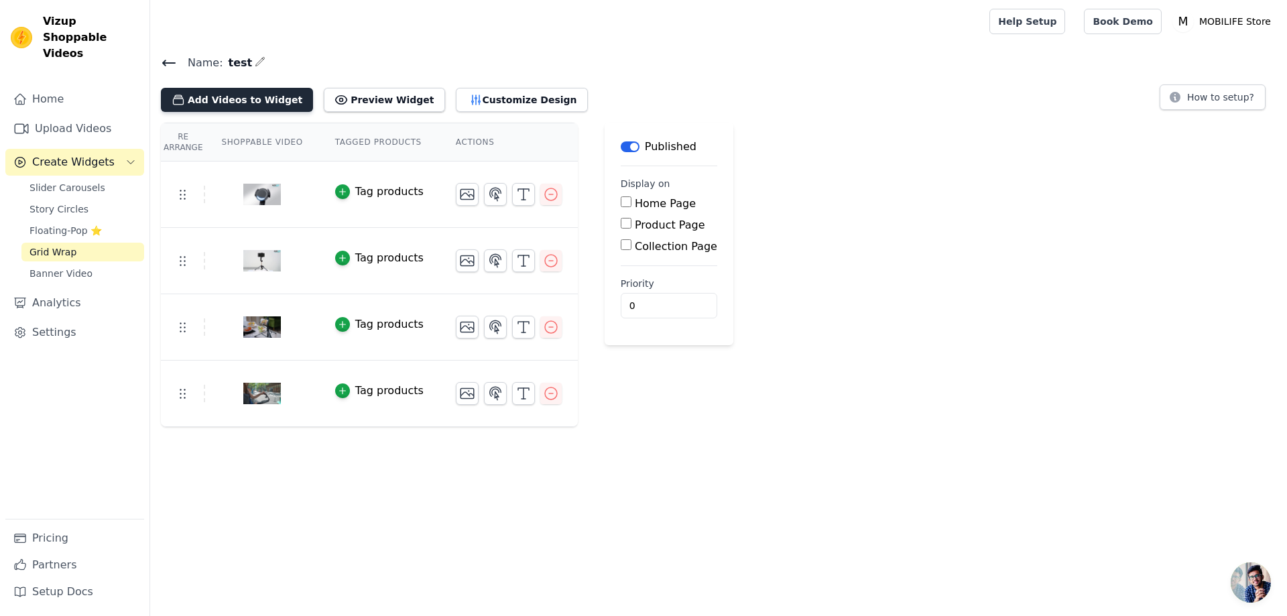
click at [256, 99] on button "Add Videos to Widget" at bounding box center [237, 100] width 152 height 24
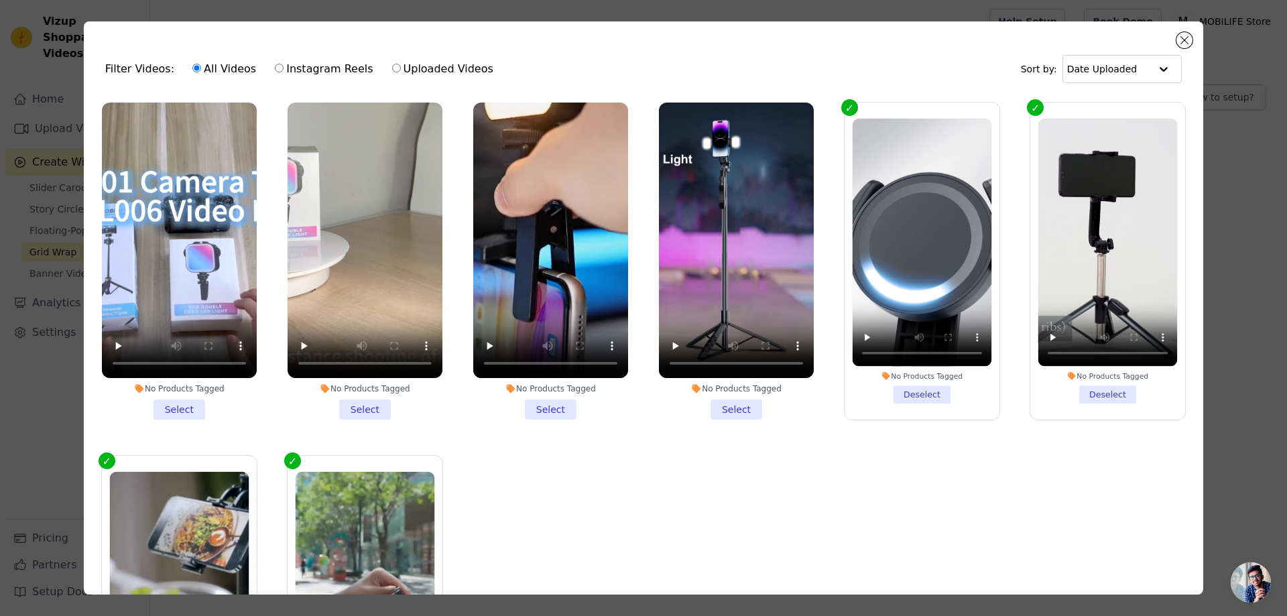
click at [729, 404] on li "No Products Tagged Select" at bounding box center [736, 261] width 155 height 317
click at [0, 0] on input "No Products Tagged Select" at bounding box center [0, 0] width 0 height 0
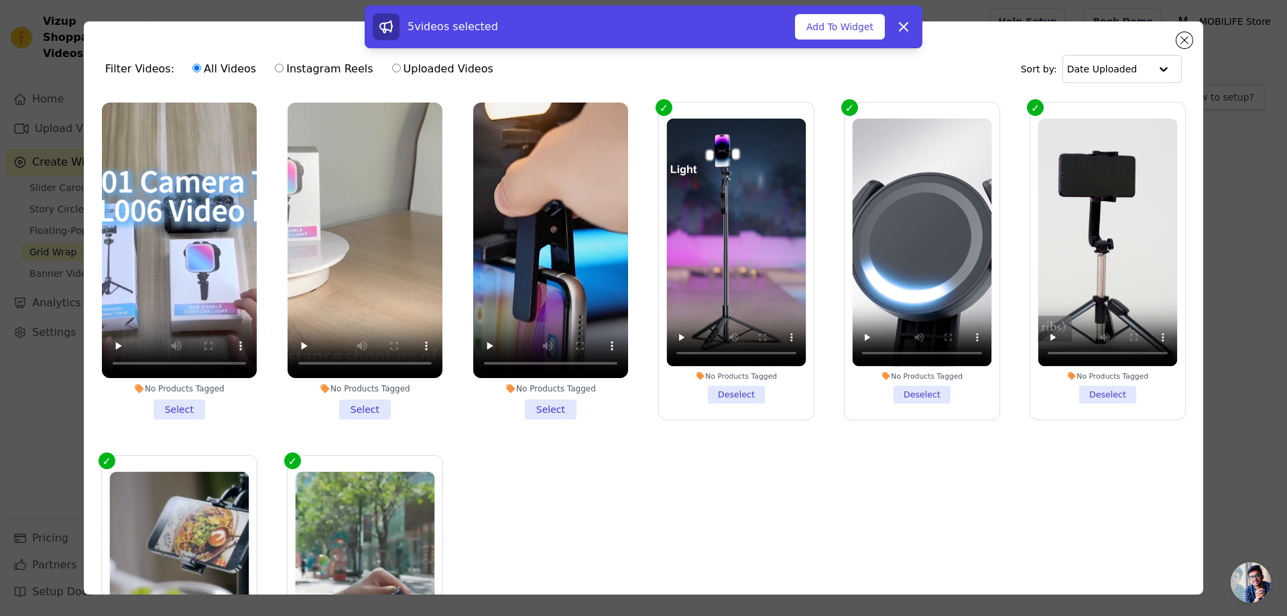
click at [543, 404] on li "No Products Tagged Select" at bounding box center [550, 261] width 155 height 317
click at [0, 0] on input "No Products Tagged Select" at bounding box center [0, 0] width 0 height 0
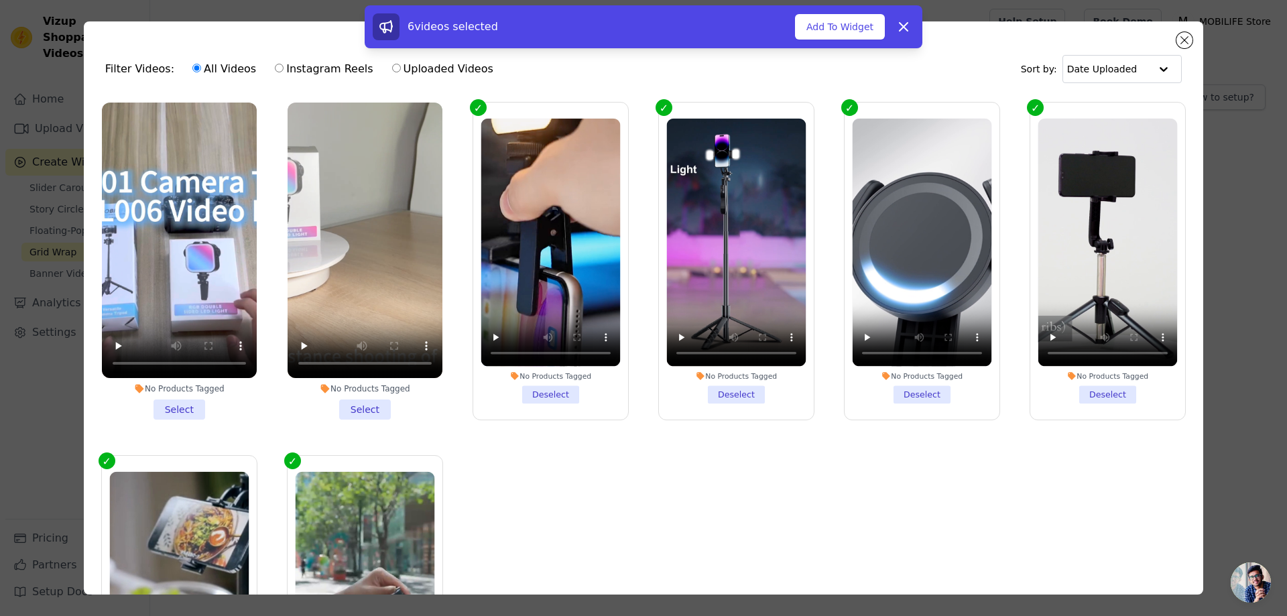
click at [373, 399] on li "No Products Tagged Select" at bounding box center [365, 261] width 155 height 317
click at [0, 0] on input "No Products Tagged Select" at bounding box center [0, 0] width 0 height 0
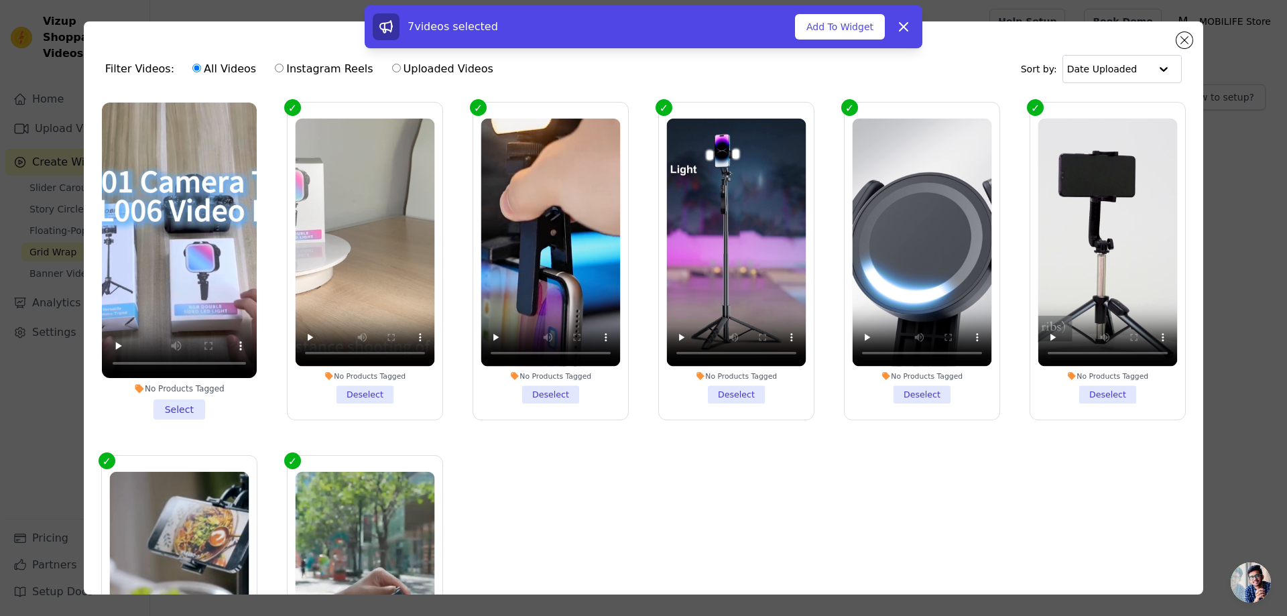
click at [172, 402] on li "No Products Tagged Select" at bounding box center [179, 261] width 155 height 317
click at [0, 0] on input "No Products Tagged Select" at bounding box center [0, 0] width 0 height 0
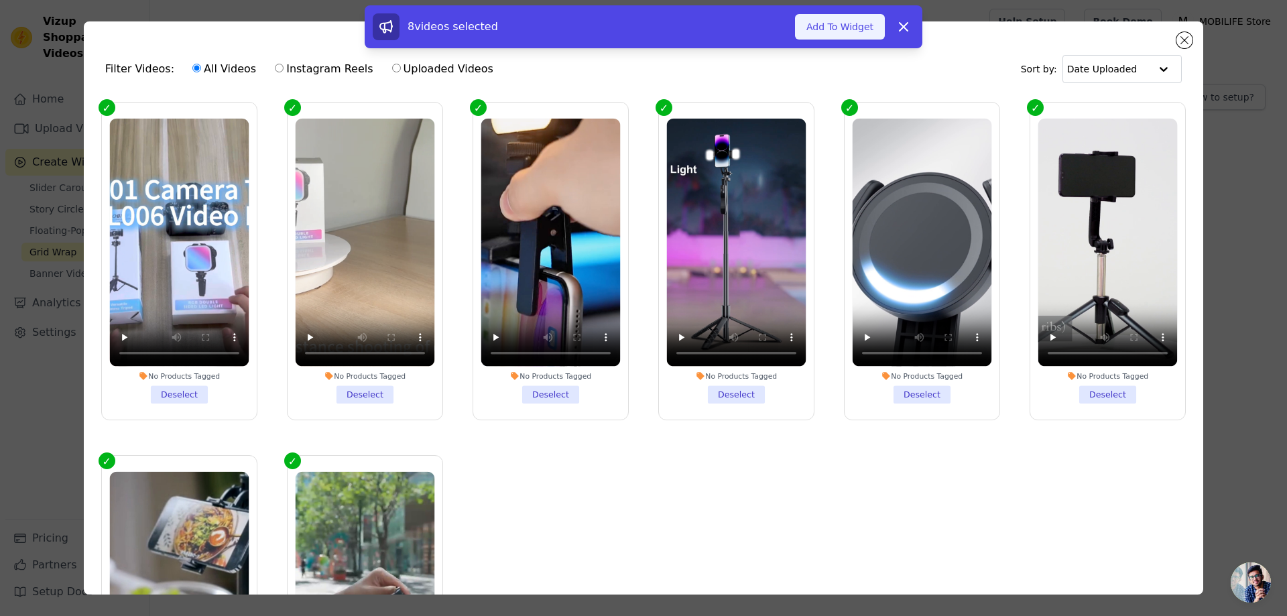
click at [863, 28] on button "Add To Widget" at bounding box center [840, 26] width 90 height 25
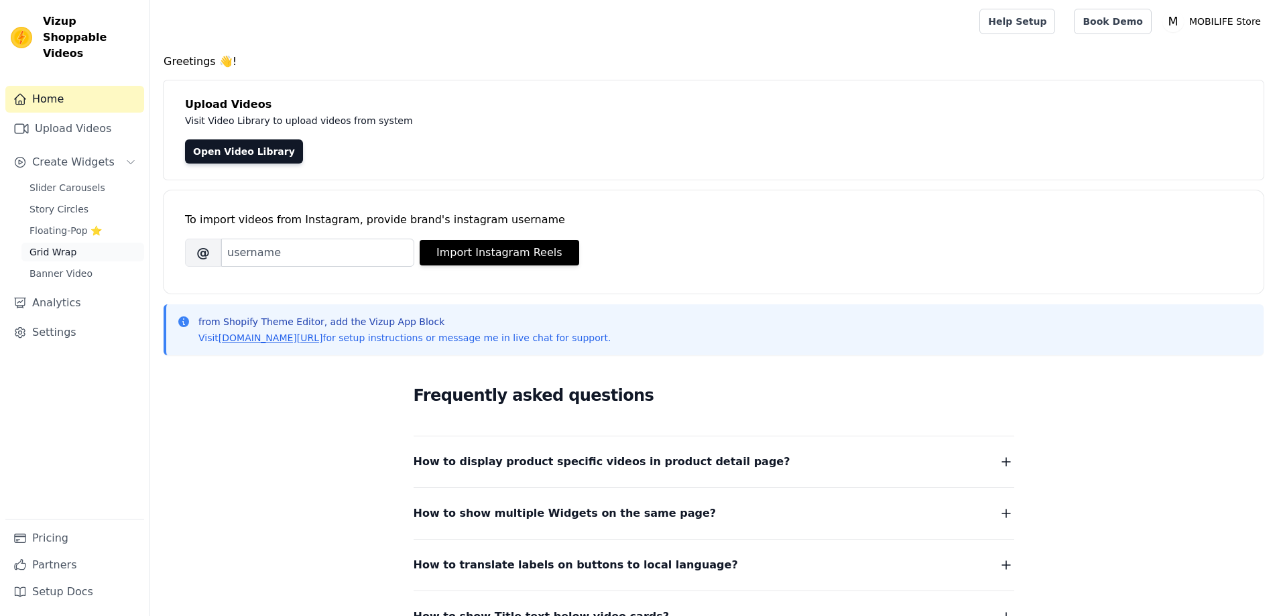
click at [82, 243] on link "Grid Wrap" at bounding box center [82, 252] width 123 height 19
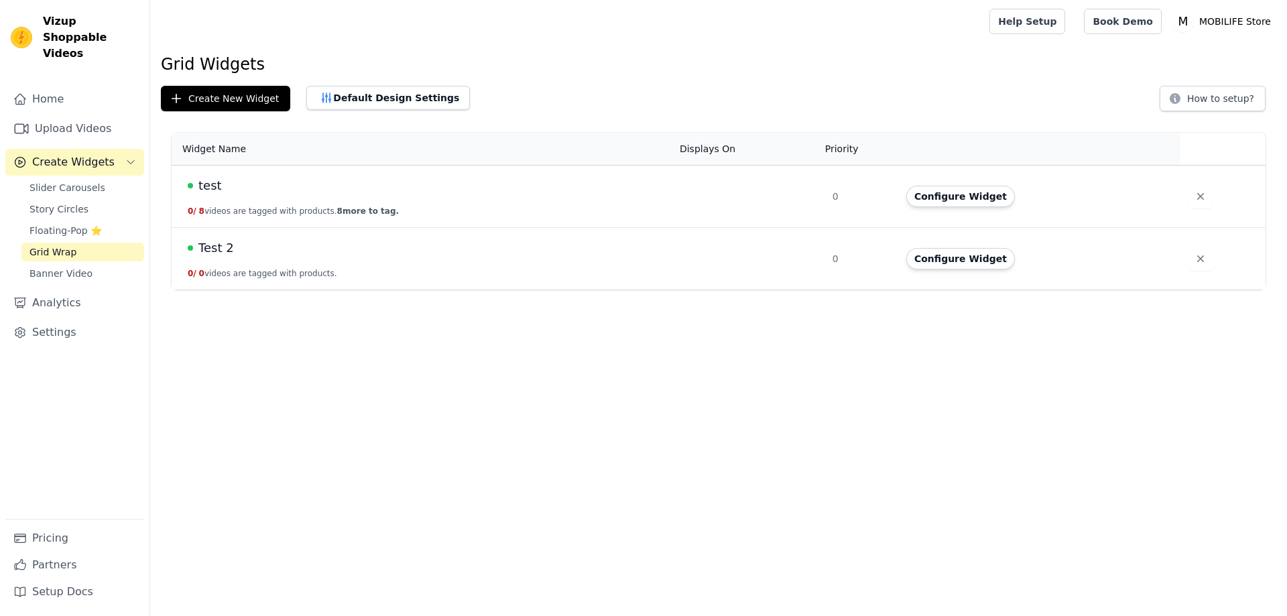
click at [204, 180] on span "test" at bounding box center [209, 185] width 23 height 19
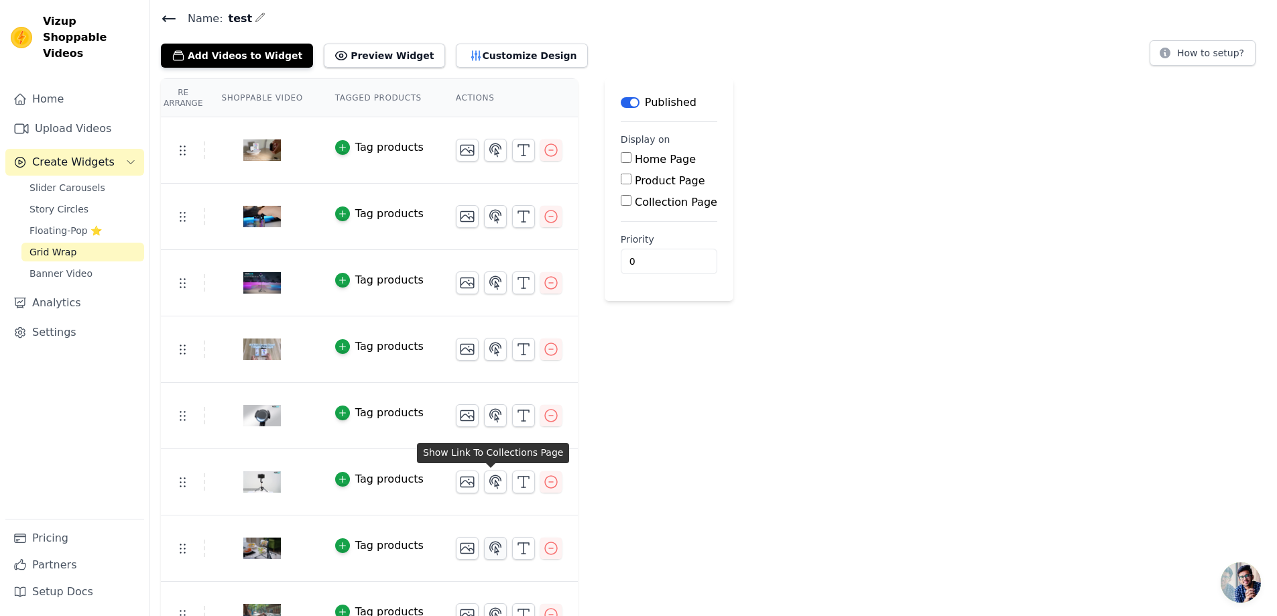
scroll to position [76, 0]
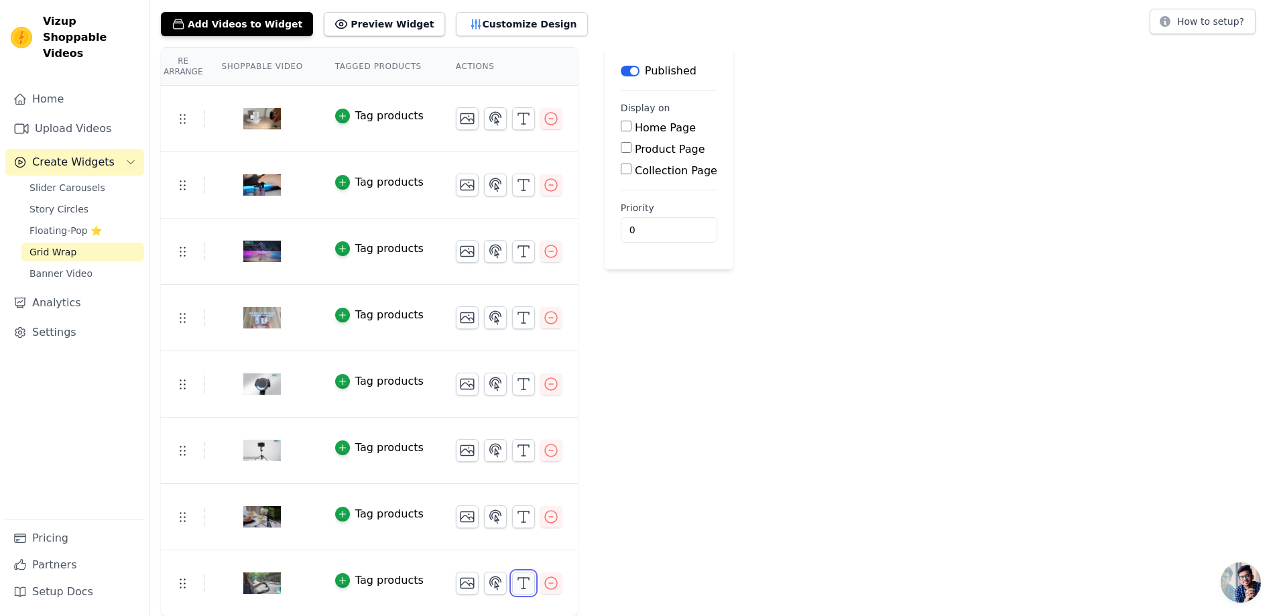
click at [515, 579] on icon "button" at bounding box center [523, 583] width 16 height 16
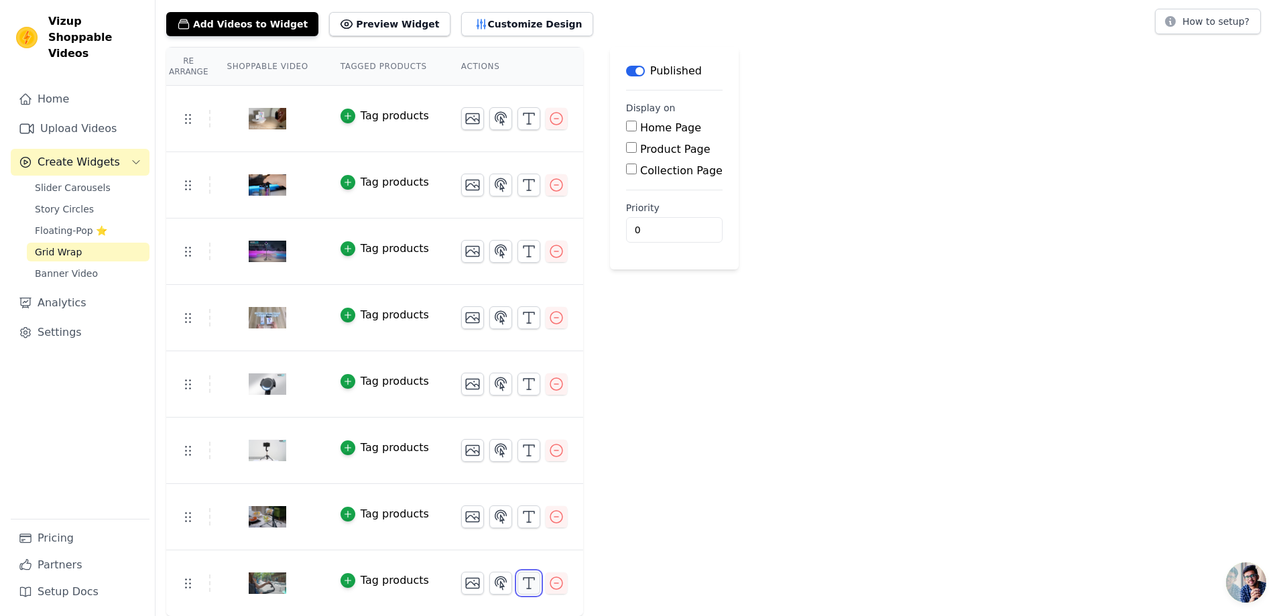
scroll to position [0, 0]
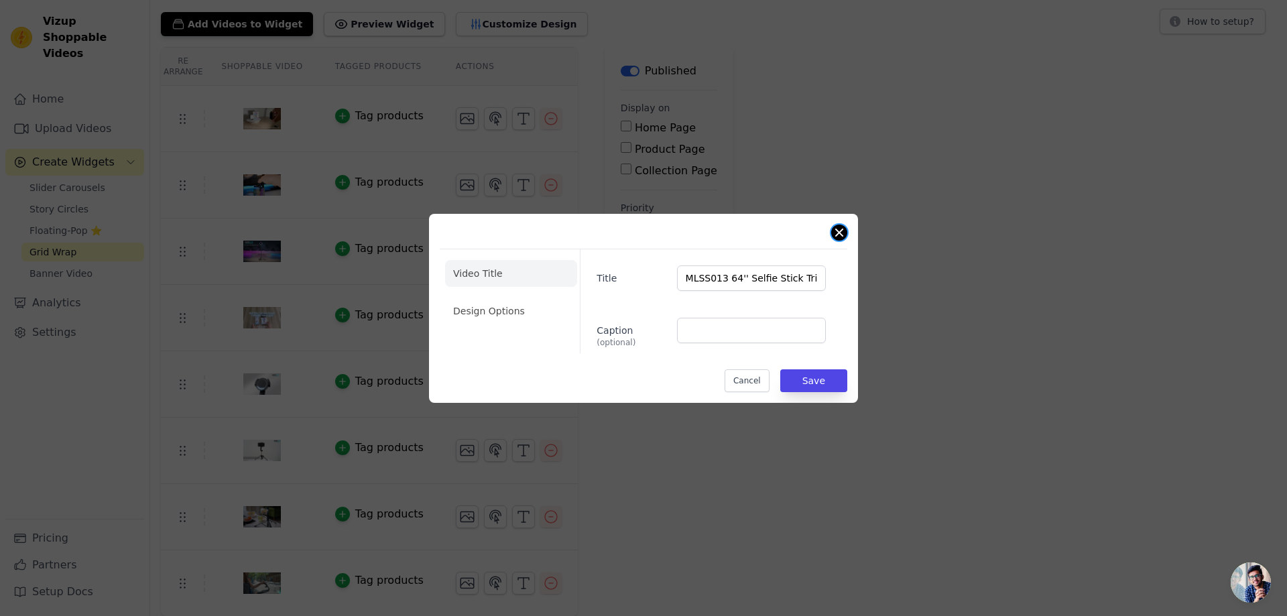
click at [838, 237] on button "Close modal" at bounding box center [839, 233] width 16 height 16
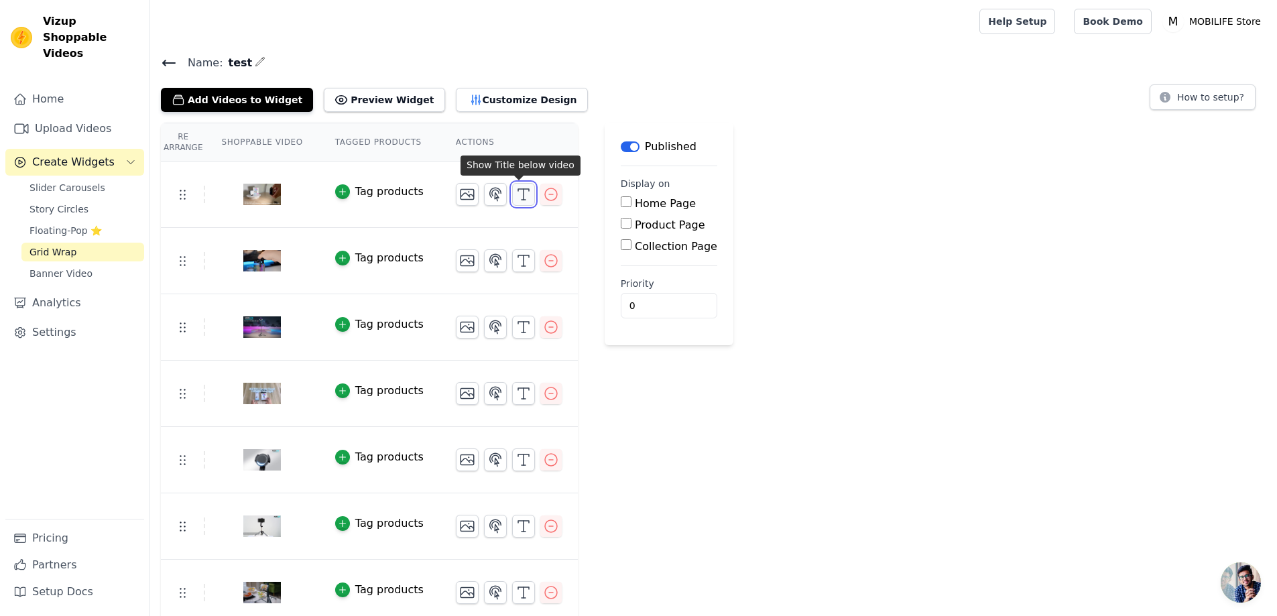
click at [521, 200] on line "button" at bounding box center [523, 200] width 4 height 0
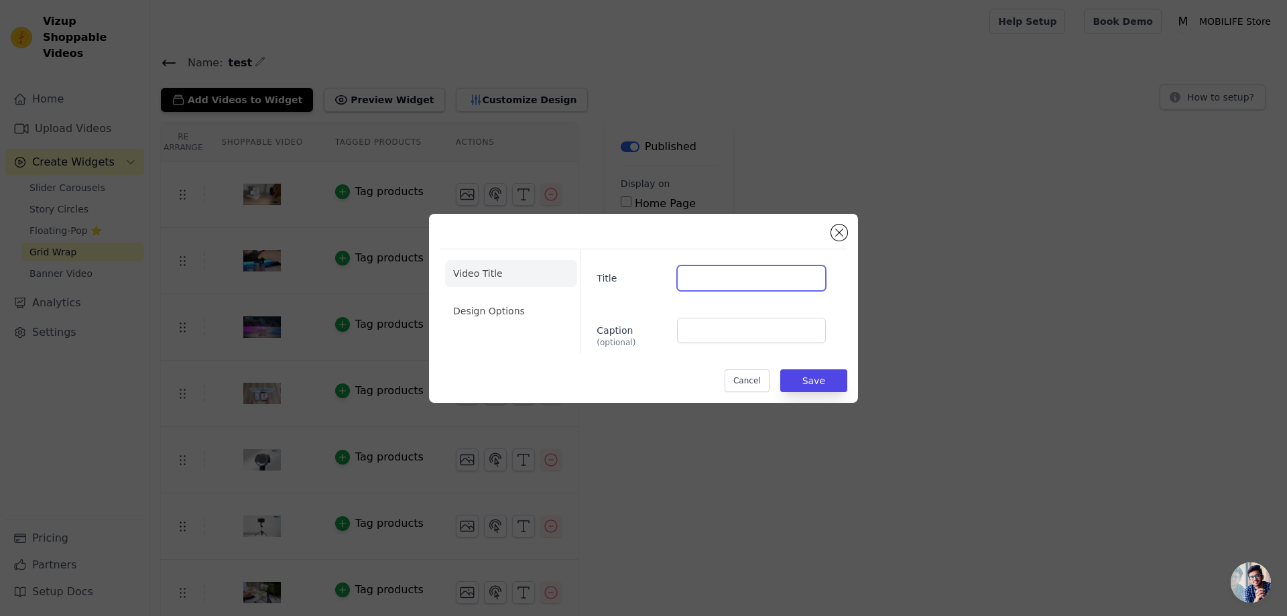
click at [713, 283] on input "Title" at bounding box center [751, 277] width 149 height 25
type input "HTL006 RGB Video Light Double Sided Light"
click at [803, 374] on button "Save" at bounding box center [813, 380] width 67 height 23
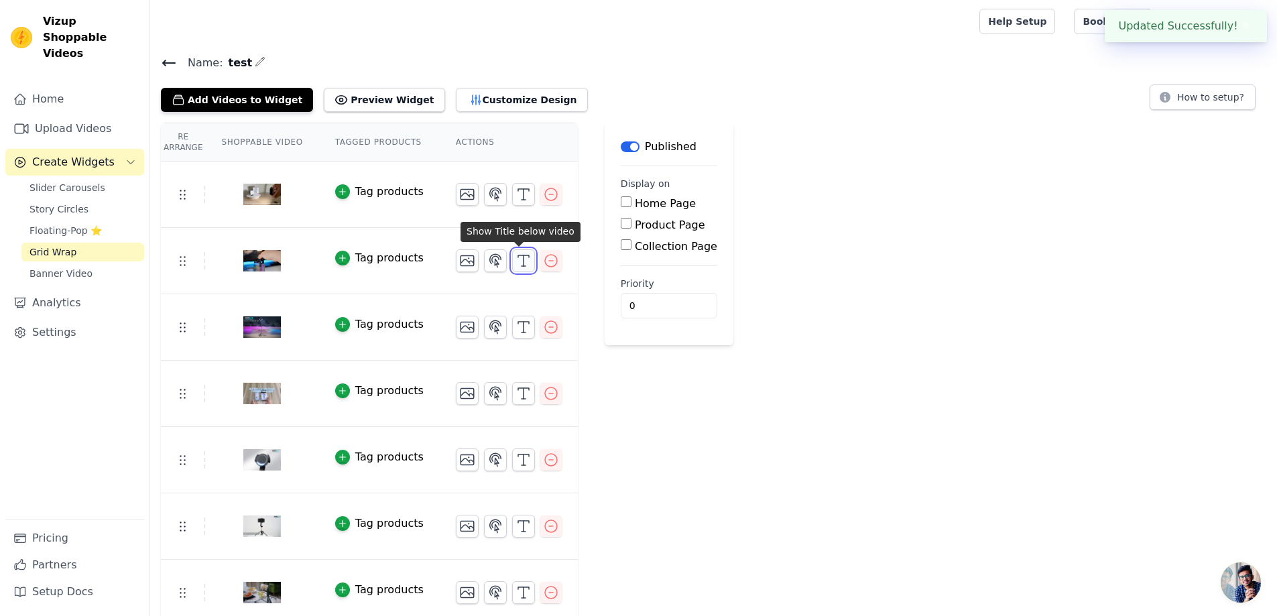
click at [515, 260] on icon "button" at bounding box center [523, 261] width 16 height 16
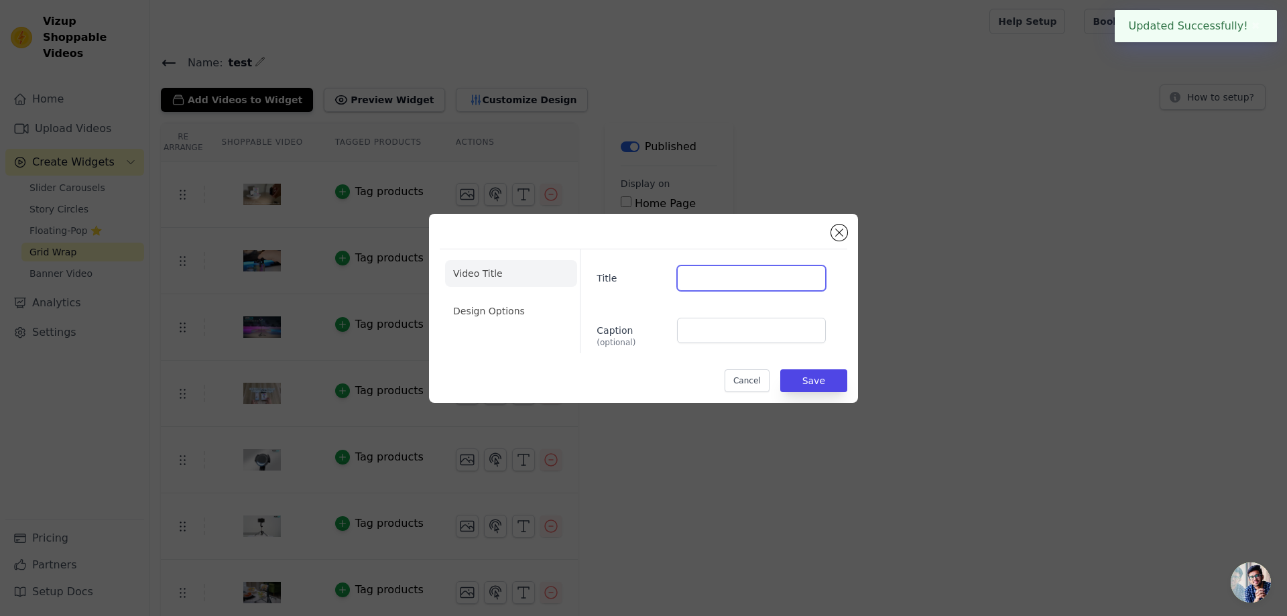
click at [707, 285] on input "Title" at bounding box center [751, 277] width 149 height 25
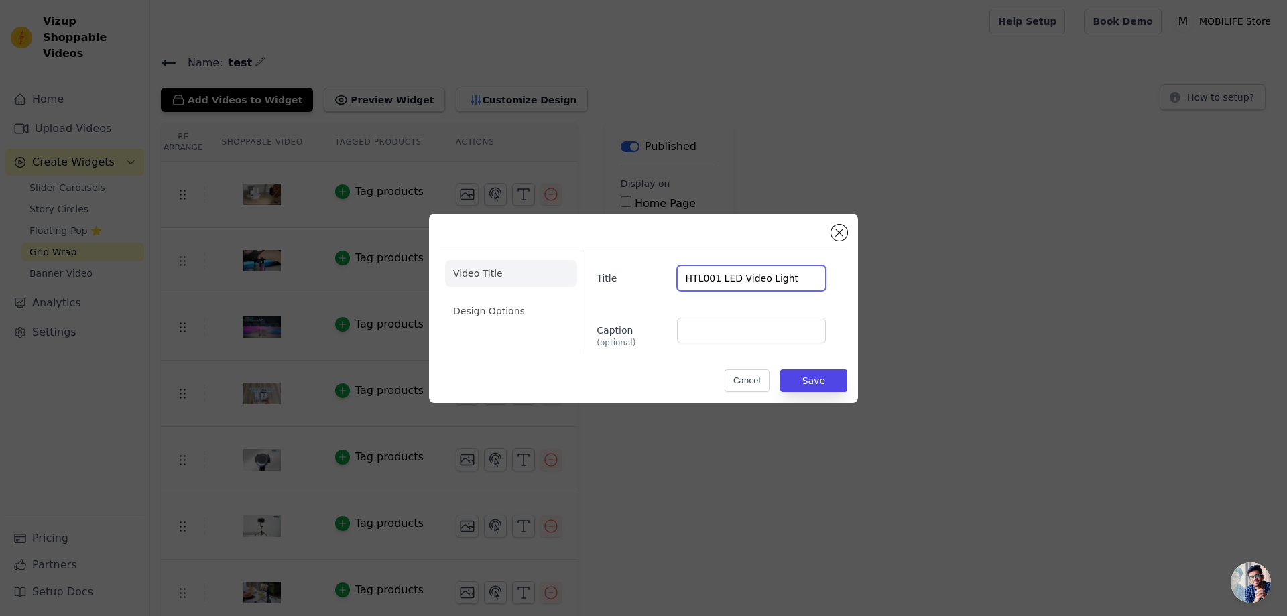
click at [807, 279] on input "HTL001 LED Video Light" at bounding box center [751, 277] width 149 height 25
type input "HTL001 LED Video Light"
click at [841, 385] on button "Save" at bounding box center [813, 380] width 67 height 23
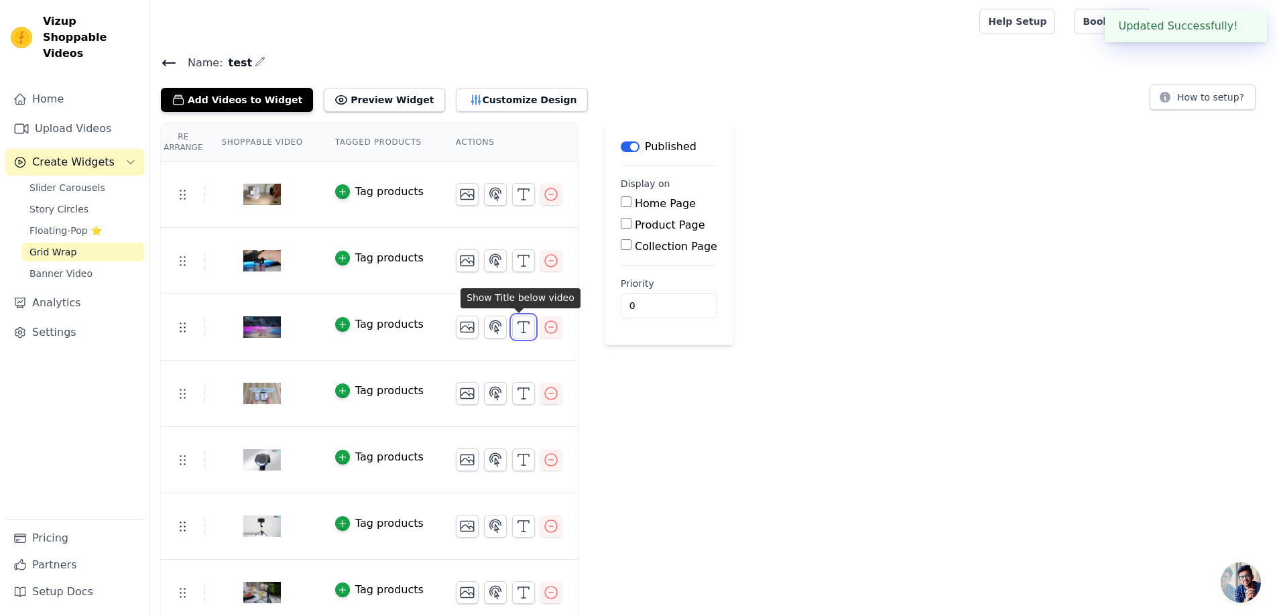
click at [516, 327] on icon "button" at bounding box center [523, 327] width 16 height 16
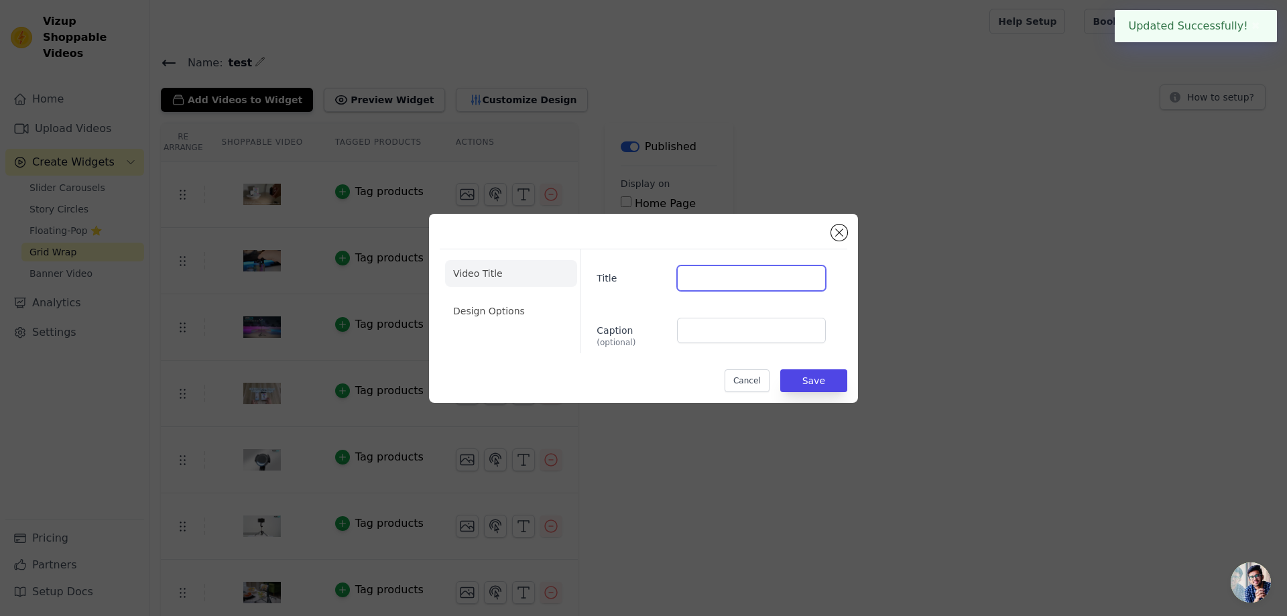
click at [756, 282] on input "Title" at bounding box center [751, 277] width 149 height 25
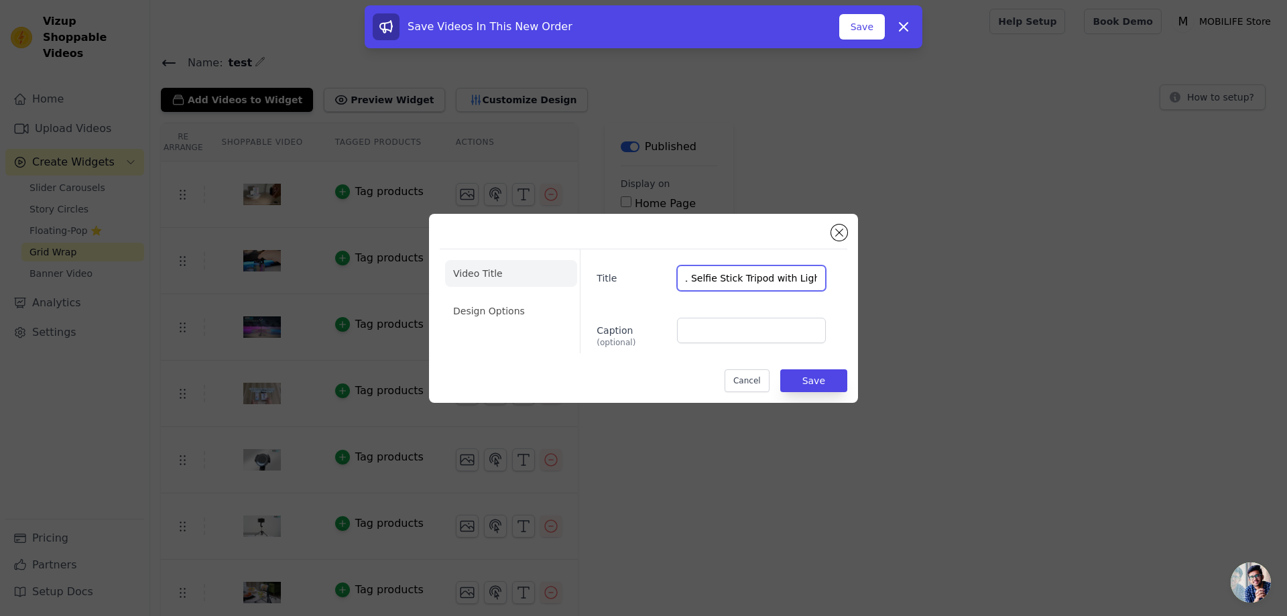
scroll to position [0, 25]
type input "MF Cloud 1 360°Rotation Selfie Stick Tripod with Light"
click at [821, 381] on button "Save" at bounding box center [813, 380] width 67 height 23
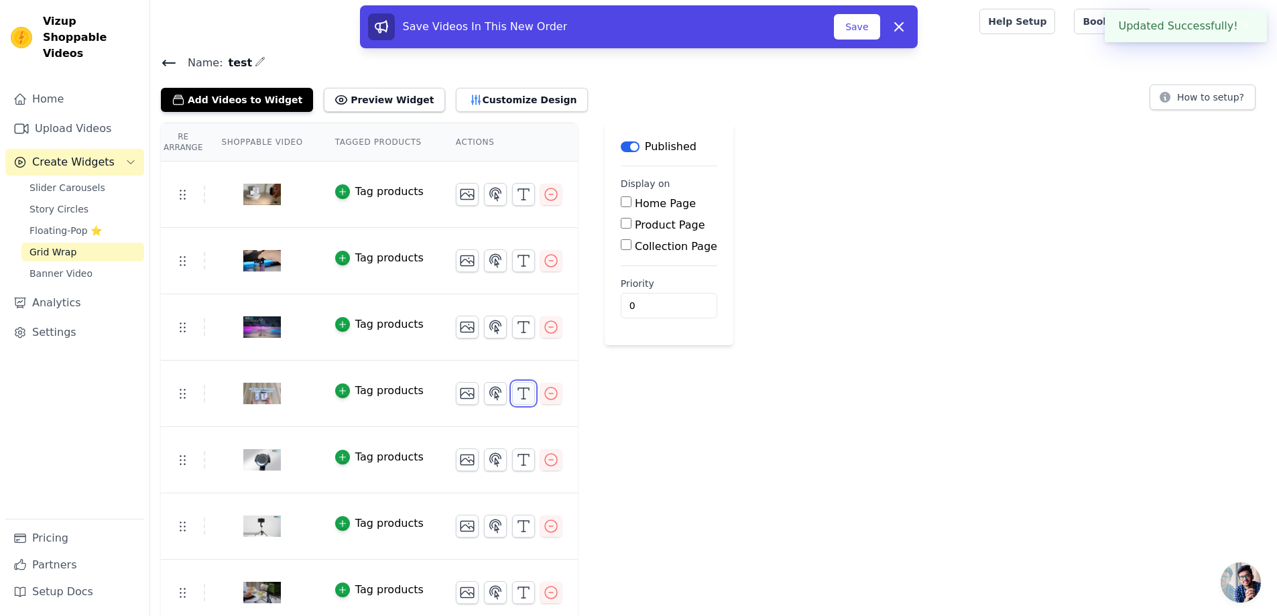
click at [520, 390] on icon "button" at bounding box center [523, 393] width 16 height 16
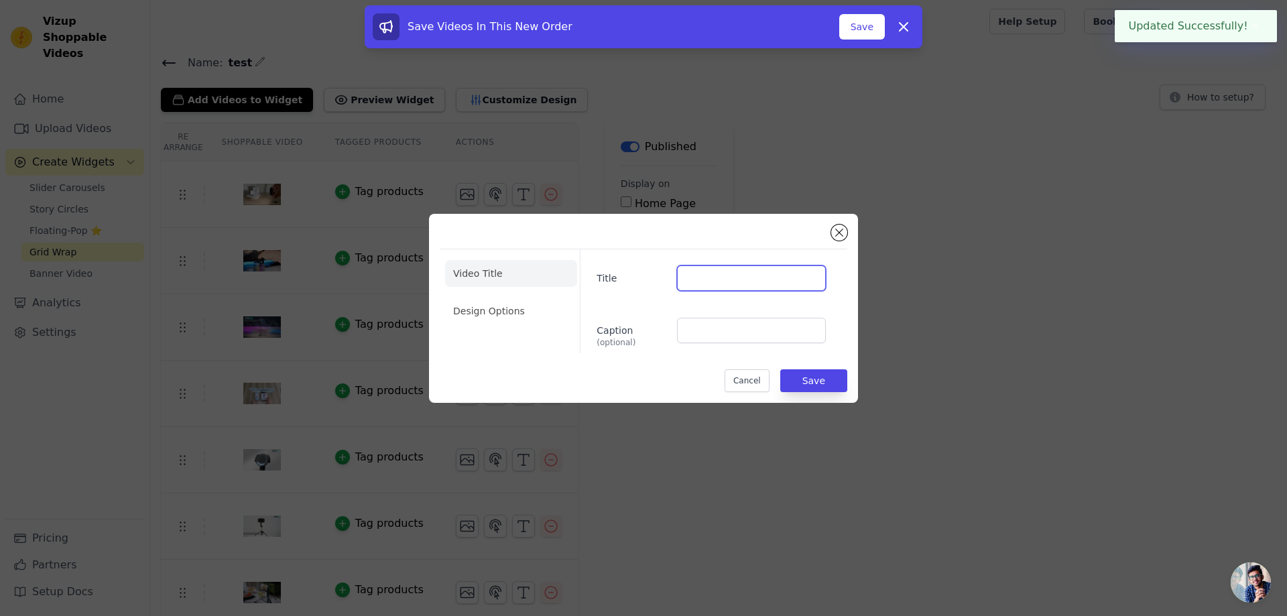
click at [725, 269] on input "Title" at bounding box center [751, 277] width 149 height 25
click at [703, 284] on input "Title" at bounding box center [751, 277] width 149 height 25
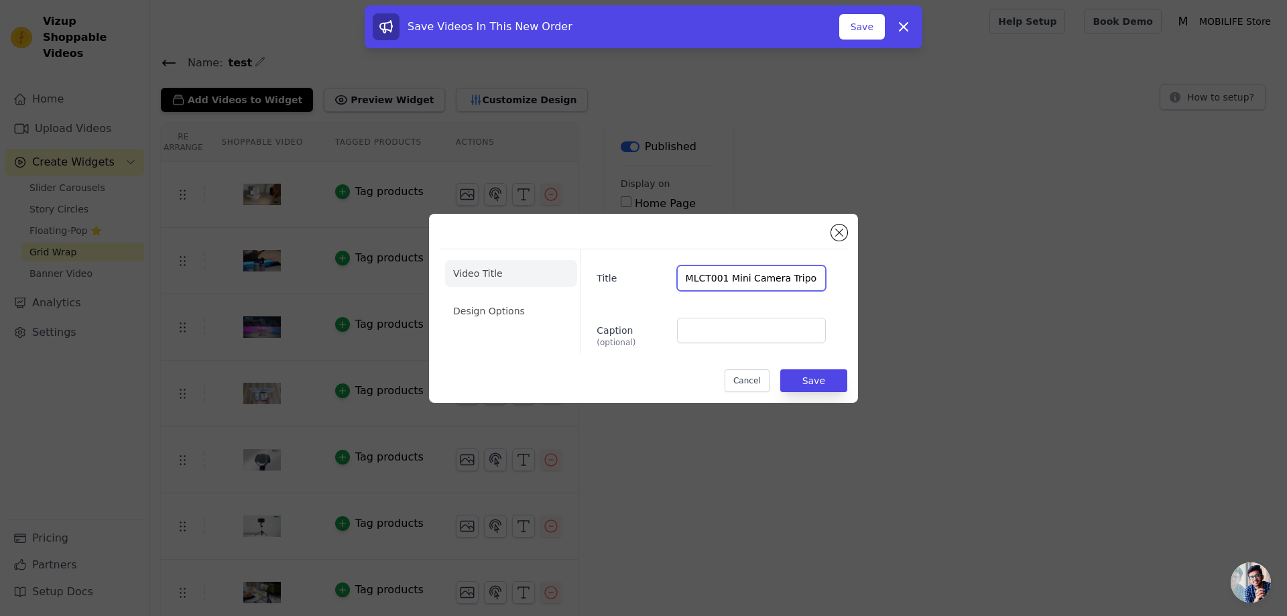
scroll to position [0, 1]
type input "MLCT001 Mini Camera Tripod"
click at [810, 381] on button "Save" at bounding box center [813, 380] width 67 height 23
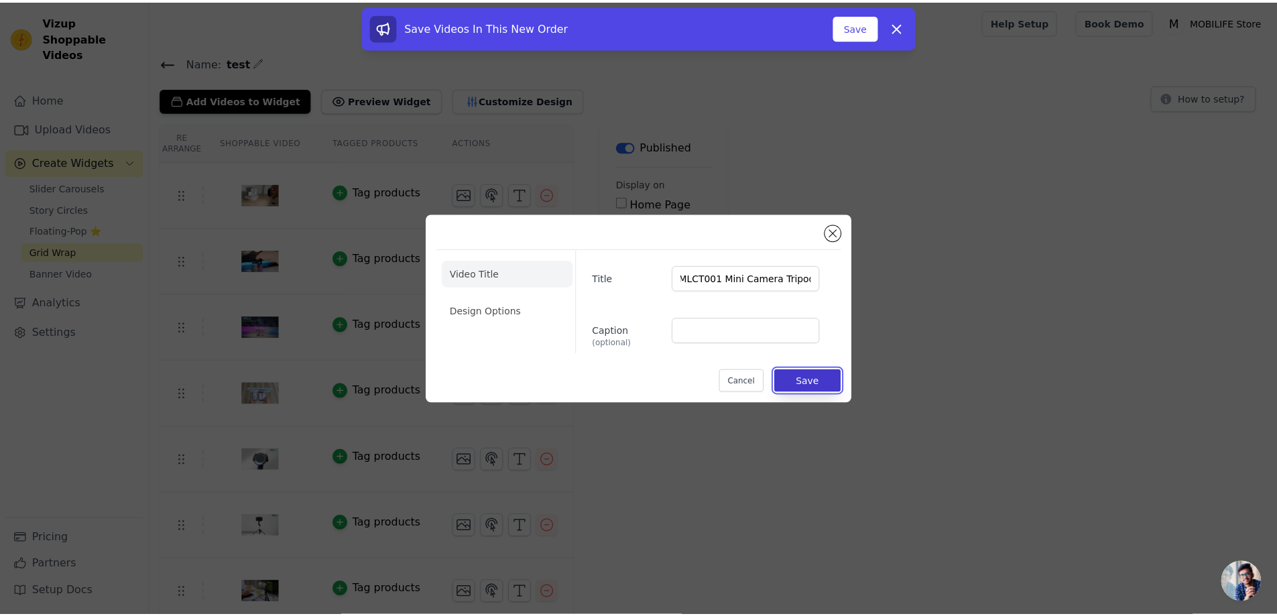
scroll to position [0, 0]
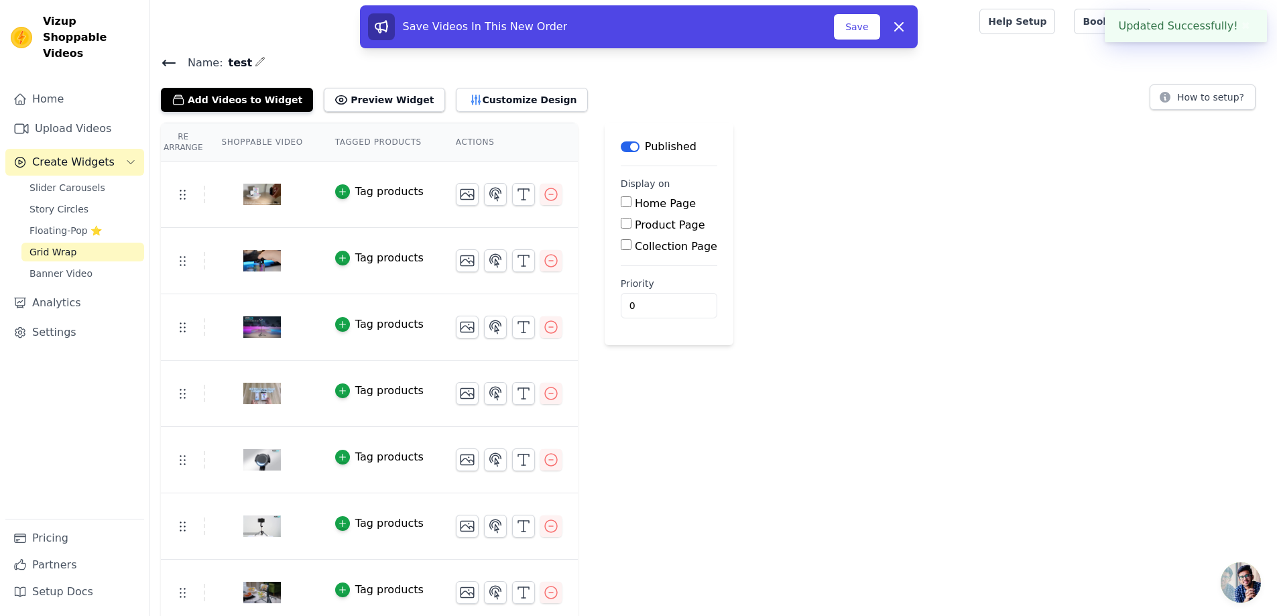
click at [1241, 25] on div "Save Videos In This New Order Save Dismiss" at bounding box center [638, 29] width 1277 height 48
